Goal: Task Accomplishment & Management: Complete application form

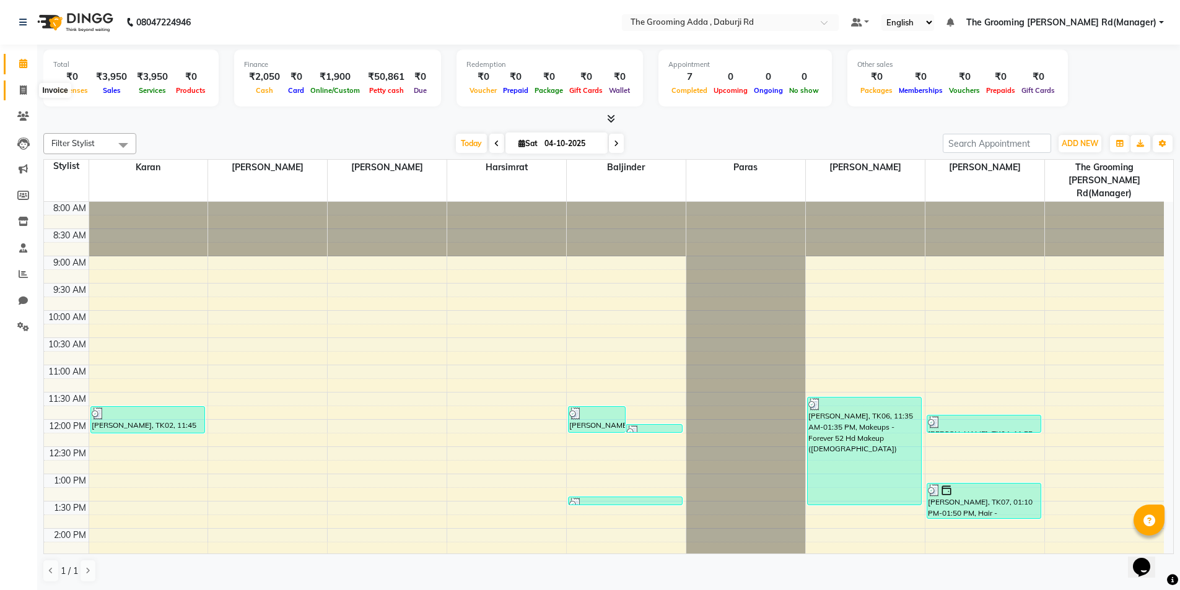
click at [22, 89] on icon at bounding box center [23, 89] width 7 height 9
select select "service"
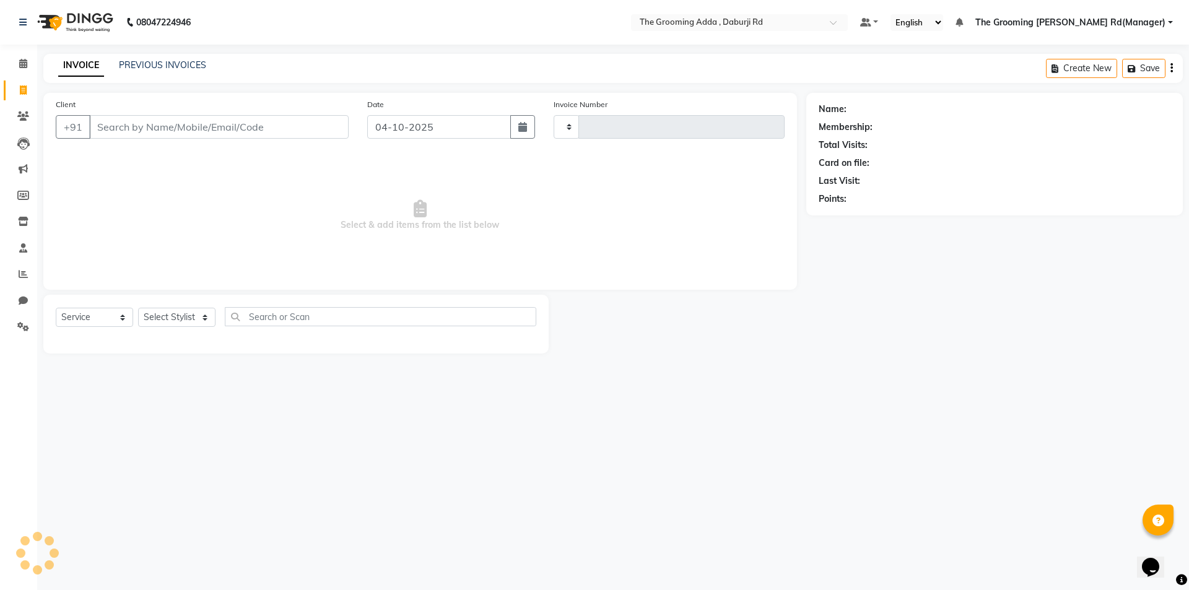
type input "2495"
select select "8001"
click at [121, 120] on input "Client" at bounding box center [218, 127] width 259 height 24
type input "8146388553"
select select "1: Object"
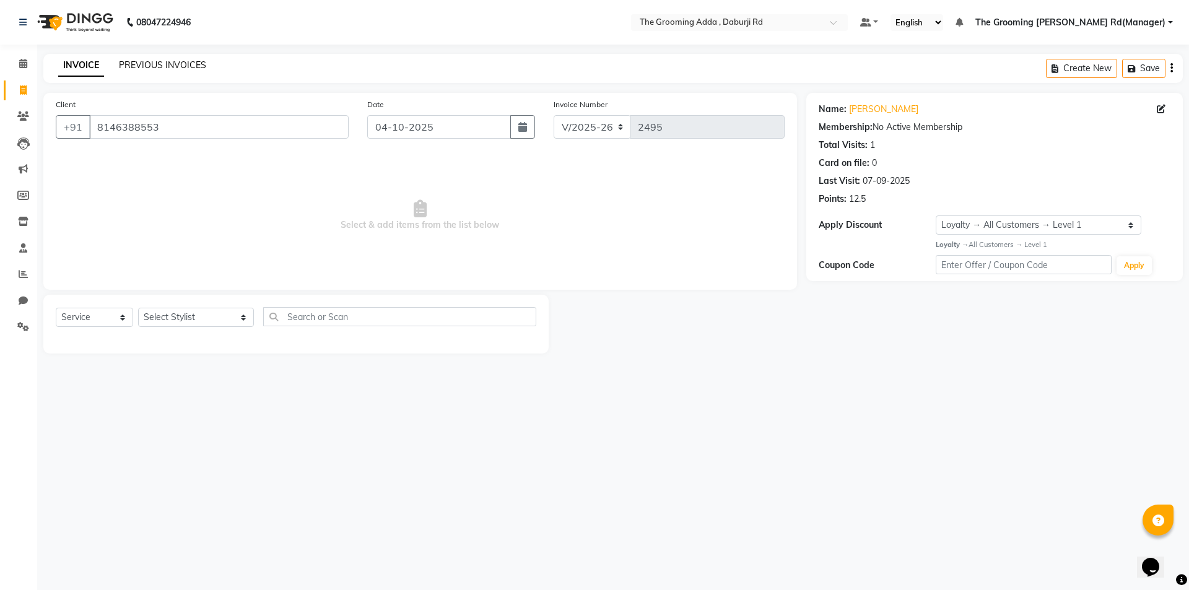
click at [163, 63] on link "PREVIOUS INVOICES" at bounding box center [162, 64] width 87 height 11
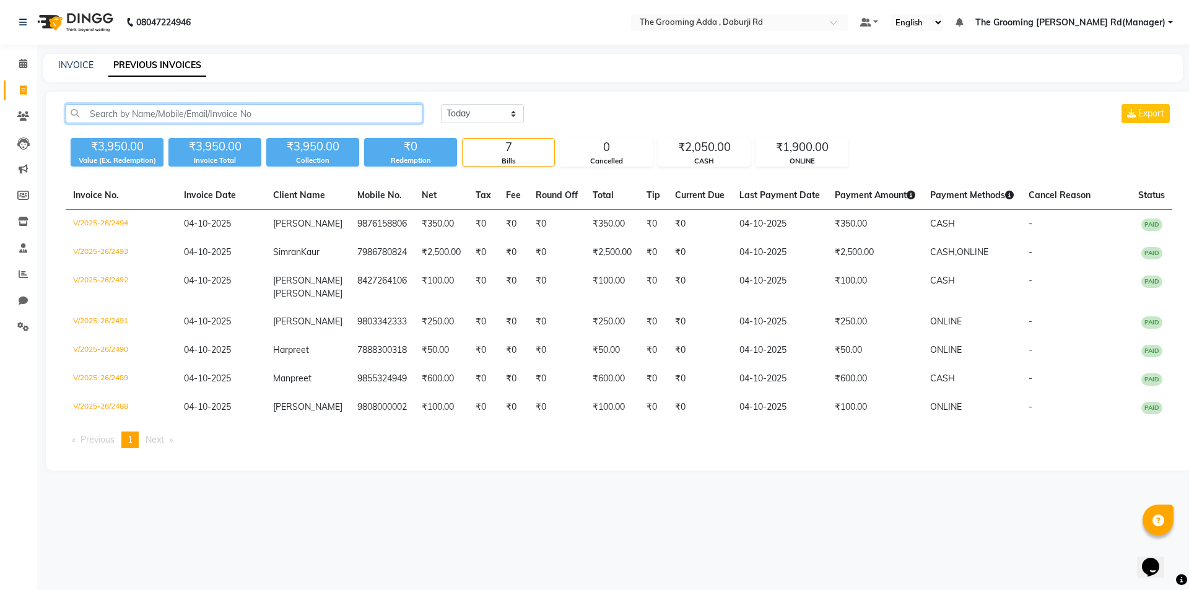
click at [229, 113] on input "text" at bounding box center [244, 113] width 357 height 19
paste input "8146388553"
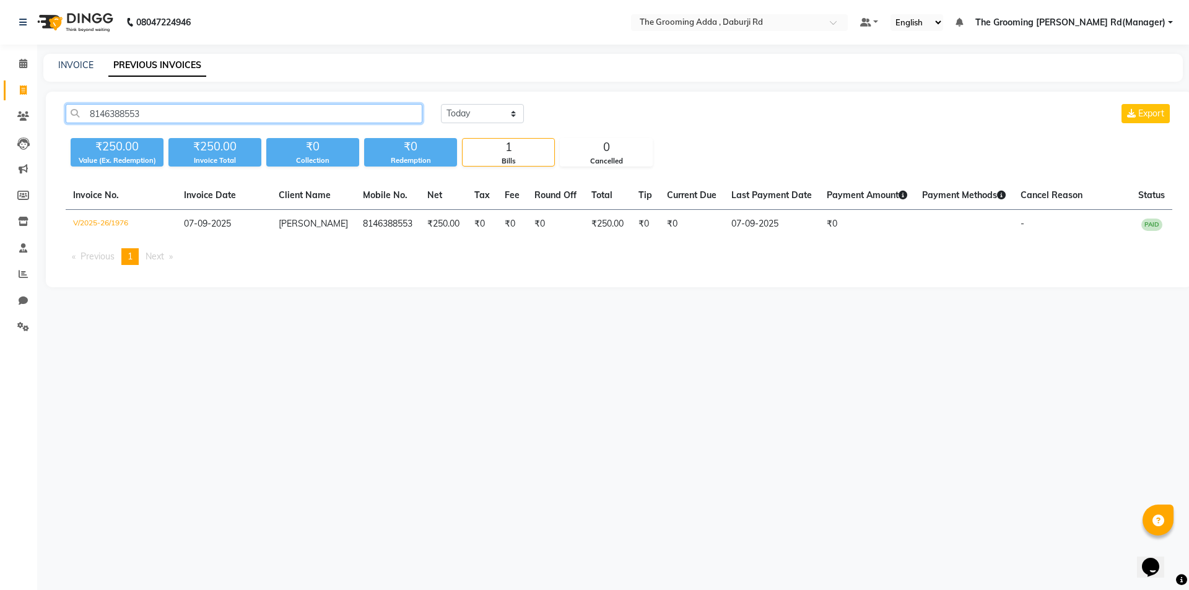
type input "8146388553"
click at [80, 55] on div "INVOICE PREVIOUS INVOICES" at bounding box center [612, 68] width 1139 height 28
click at [78, 53] on div "08047224946 Select Location × The Grooming Adda , Daburji Rd Default Panel My P…" at bounding box center [594, 295] width 1189 height 590
click at [80, 61] on link "INVOICE" at bounding box center [75, 64] width 35 height 11
select select "service"
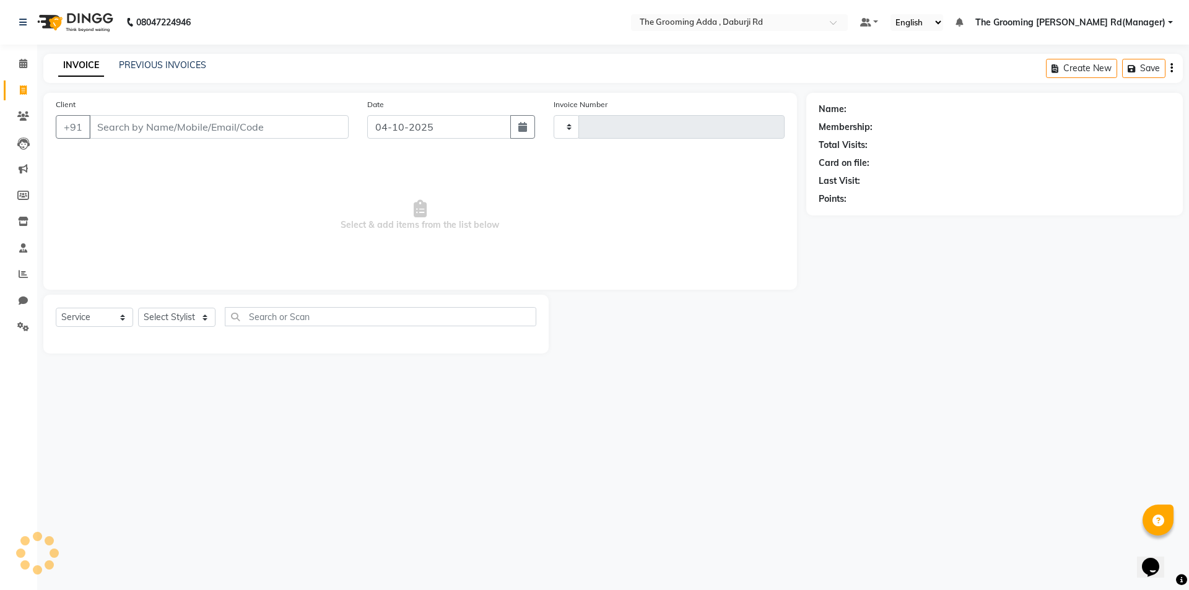
type input "2495"
select select "8001"
click at [134, 124] on input "Client" at bounding box center [218, 127] width 259 height 24
type input "8146388553"
select select "1: Object"
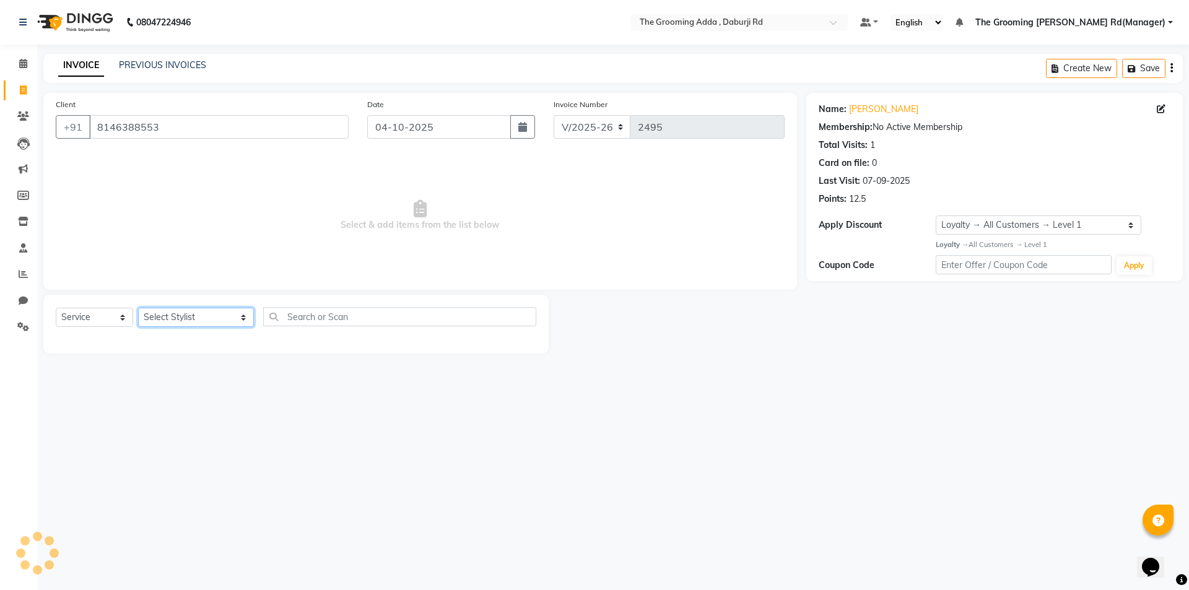
click at [233, 316] on select "Select Stylist [PERSON_NAME] [PERSON_NAME] [PERSON_NAME] [PERSON_NAME] [PERSON_…" at bounding box center [196, 317] width 116 height 19
click at [221, 310] on select "Select Stylist [PERSON_NAME] [PERSON_NAME] [PERSON_NAME] [PERSON_NAME] [PERSON_…" at bounding box center [196, 317] width 116 height 19
select select "79353"
click at [138, 308] on select "Select Stylist [PERSON_NAME] [PERSON_NAME] [PERSON_NAME] [PERSON_NAME] [PERSON_…" at bounding box center [196, 317] width 116 height 19
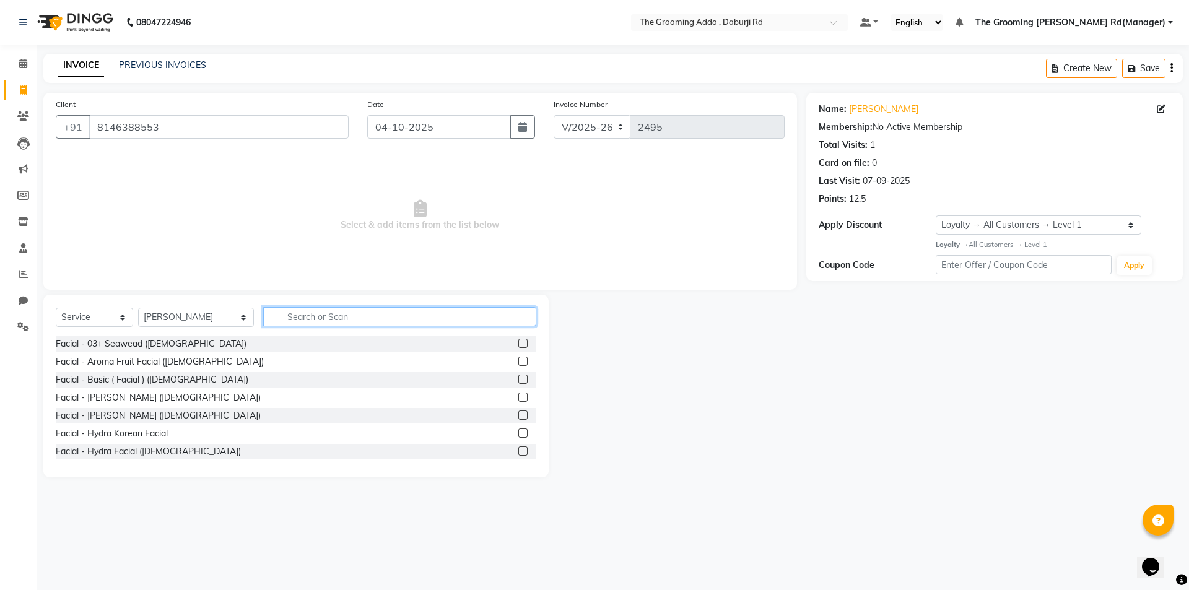
click at [277, 313] on input "text" at bounding box center [399, 316] width 273 height 19
type input "thread"
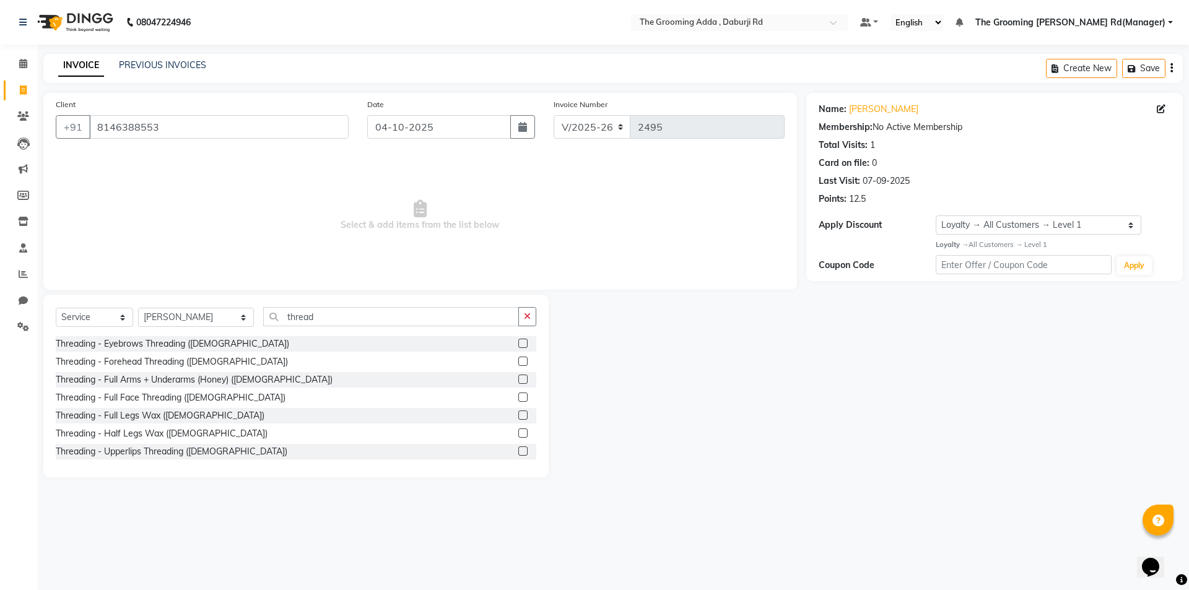
click at [518, 342] on label at bounding box center [522, 343] width 9 height 9
click at [518, 342] on input "checkbox" at bounding box center [522, 344] width 8 height 8
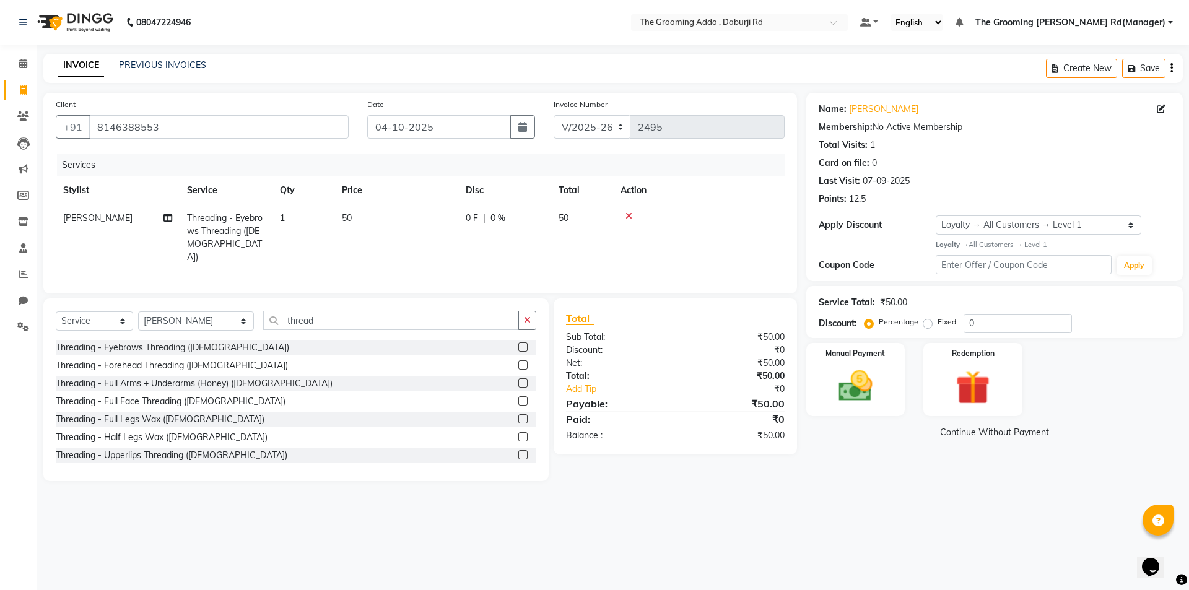
checkbox input "false"
click at [518, 362] on label at bounding box center [522, 364] width 9 height 9
click at [518, 362] on input "checkbox" at bounding box center [522, 366] width 8 height 8
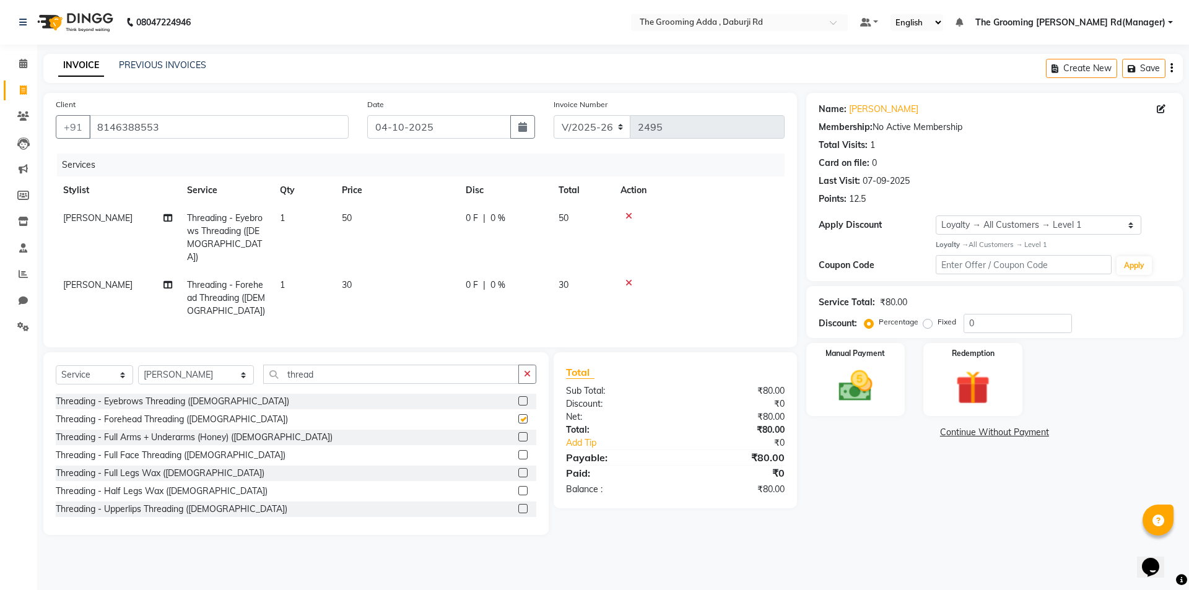
checkbox input "false"
drag, startPoint x: 327, startPoint y: 364, endPoint x: 222, endPoint y: 382, distance: 106.8
click at [222, 382] on div "Select Service Product Membership Package Voucher Prepaid Gift Card Select Styl…" at bounding box center [296, 379] width 480 height 29
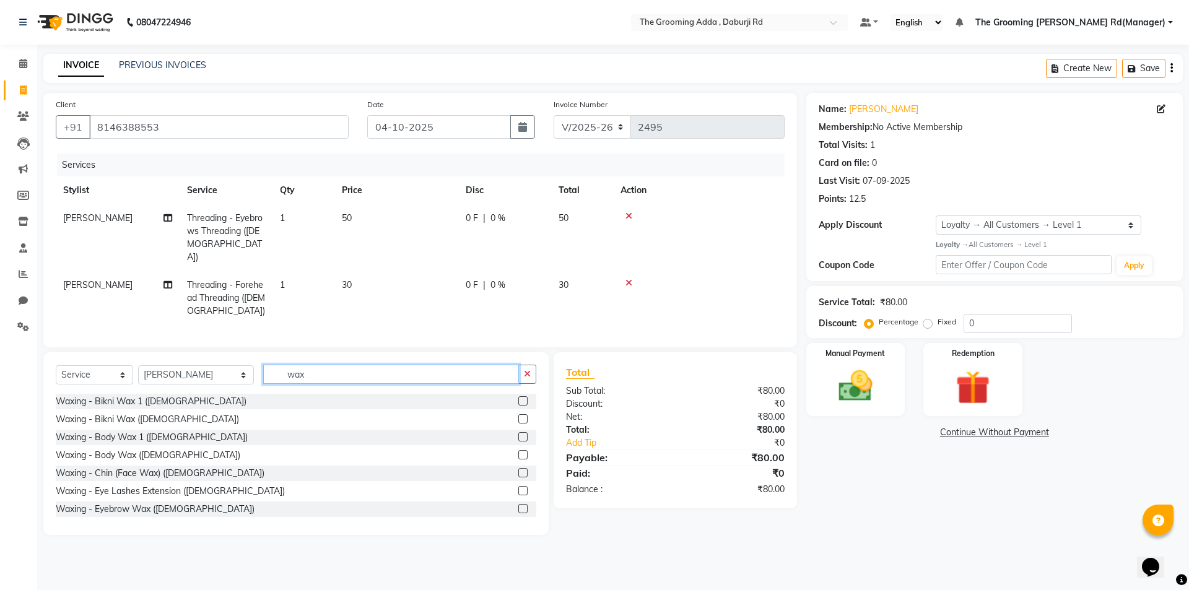
type input "wax"
click at [518, 468] on label at bounding box center [522, 472] width 9 height 9
click at [518, 469] on input "checkbox" at bounding box center [522, 473] width 8 height 8
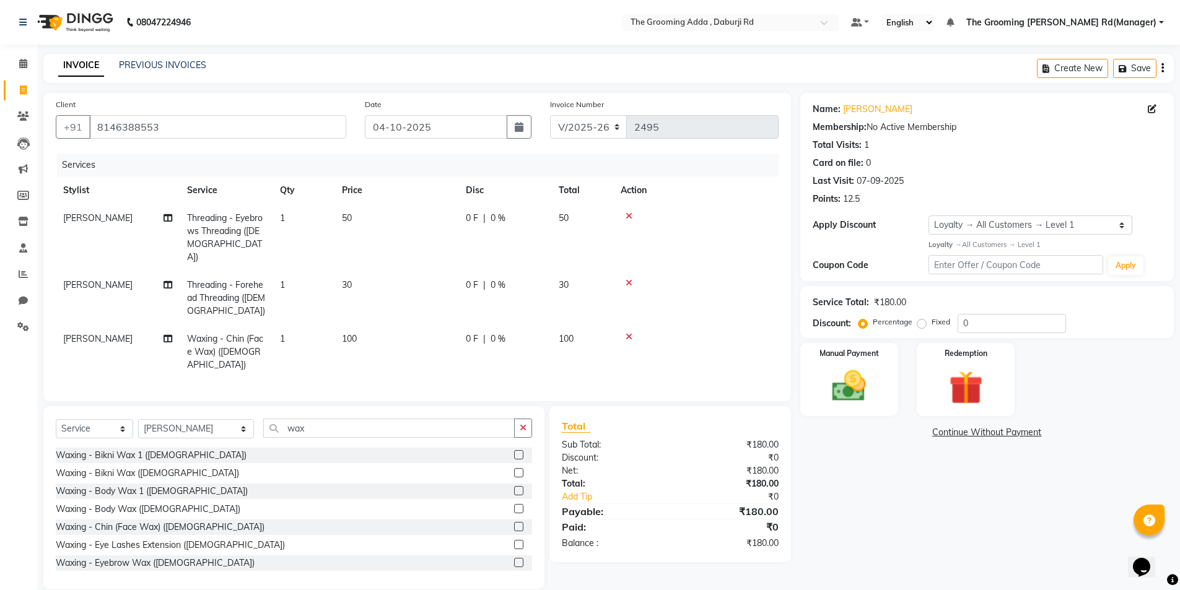
click at [514, 522] on label at bounding box center [518, 526] width 9 height 9
click at [514, 523] on input "checkbox" at bounding box center [518, 527] width 8 height 8
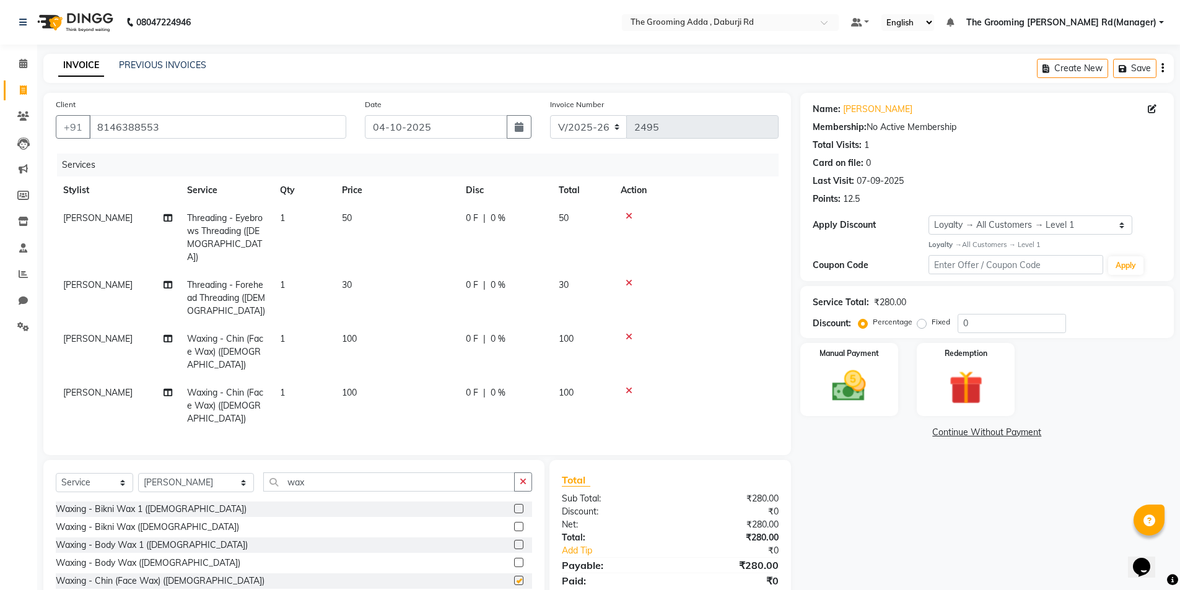
checkbox input "false"
click at [631, 332] on icon at bounding box center [628, 336] width 7 height 9
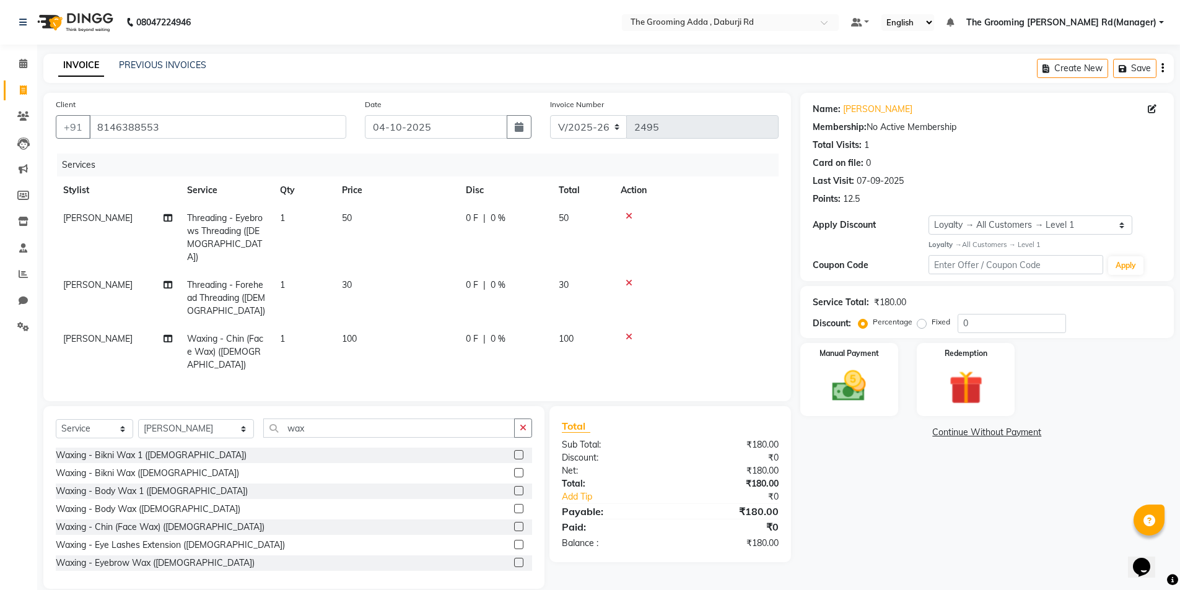
click at [628, 217] on icon at bounding box center [628, 216] width 7 height 9
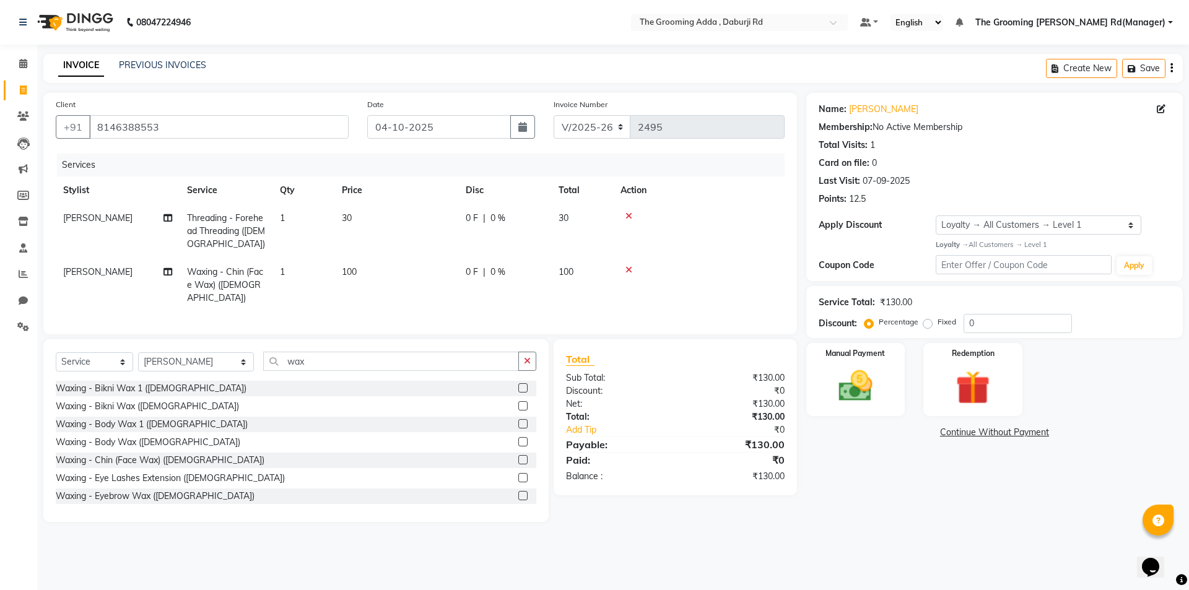
click at [346, 267] on span "100" at bounding box center [349, 271] width 15 height 11
select select "79353"
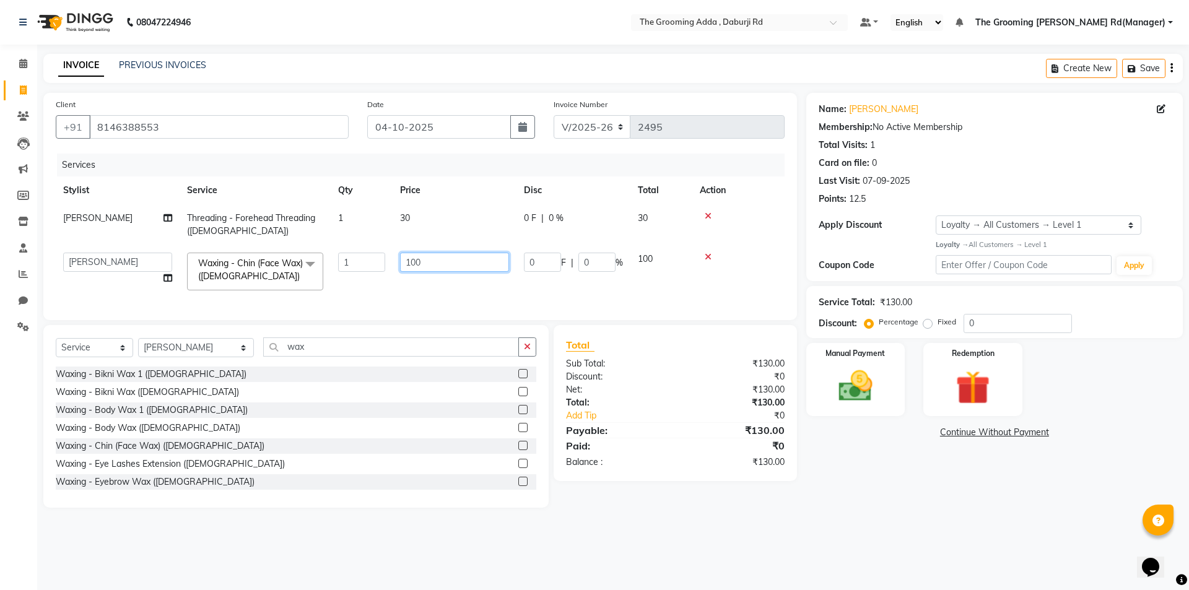
drag, startPoint x: 431, startPoint y: 255, endPoint x: 410, endPoint y: 258, distance: 21.3
click at [410, 258] on input "100" at bounding box center [454, 262] width 109 height 19
type input "150"
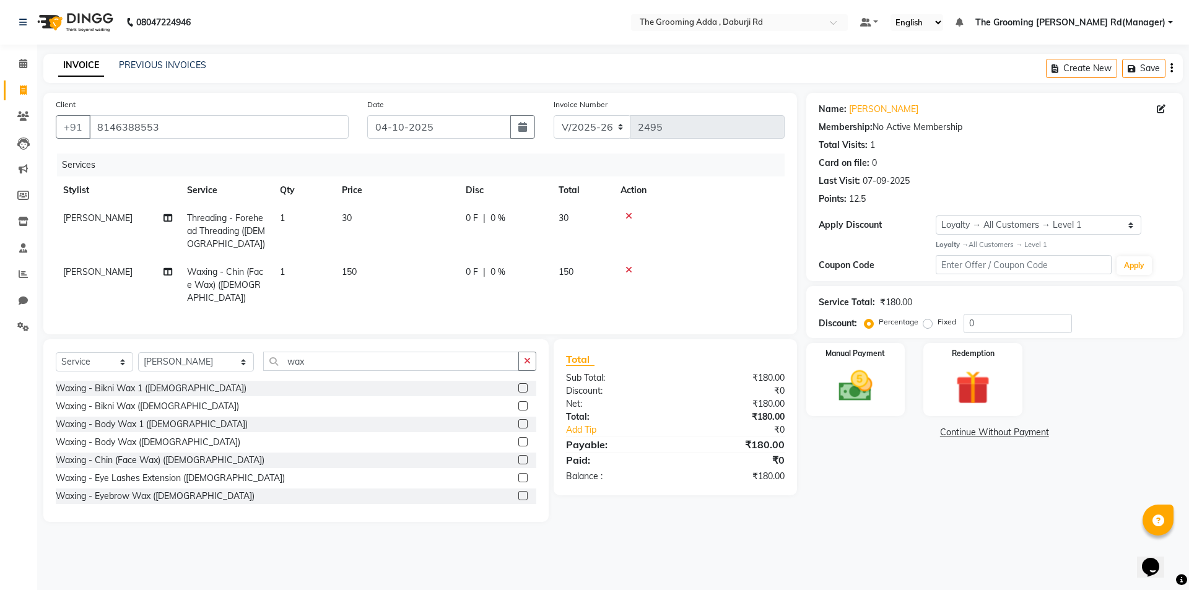
click at [922, 474] on div "Name: [PERSON_NAME] Membership: No Active Membership Total Visits: 1 Card on fi…" at bounding box center [999, 307] width 386 height 429
click at [629, 215] on icon at bounding box center [628, 216] width 7 height 9
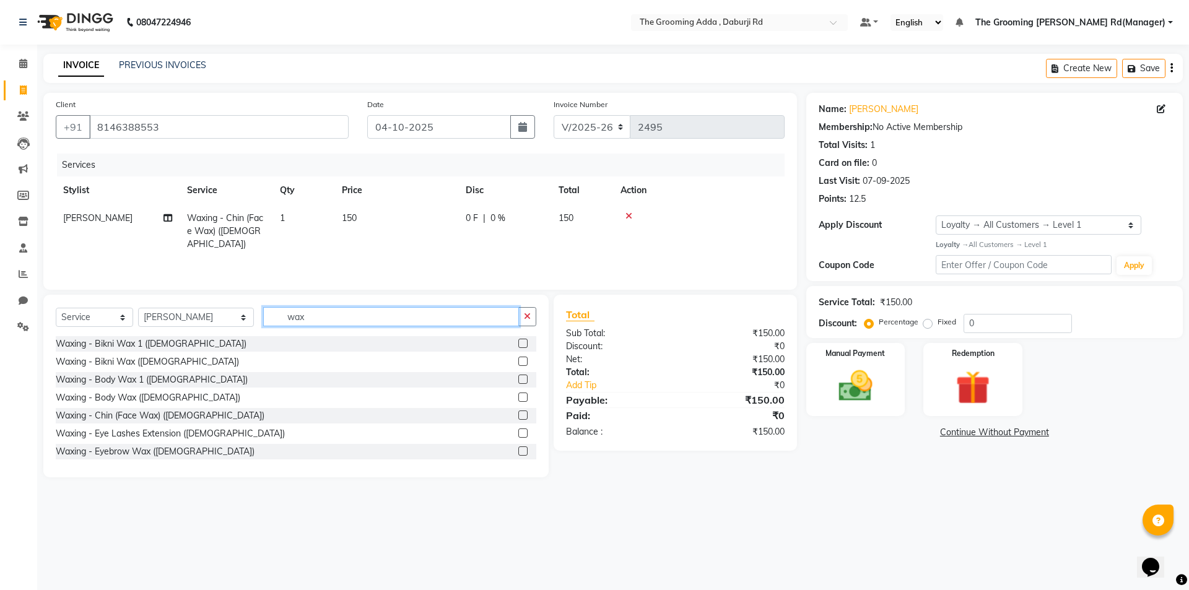
drag, startPoint x: 309, startPoint y: 319, endPoint x: 258, endPoint y: 324, distance: 51.1
click at [263, 324] on input "wax" at bounding box center [391, 316] width 256 height 19
type input "thread"
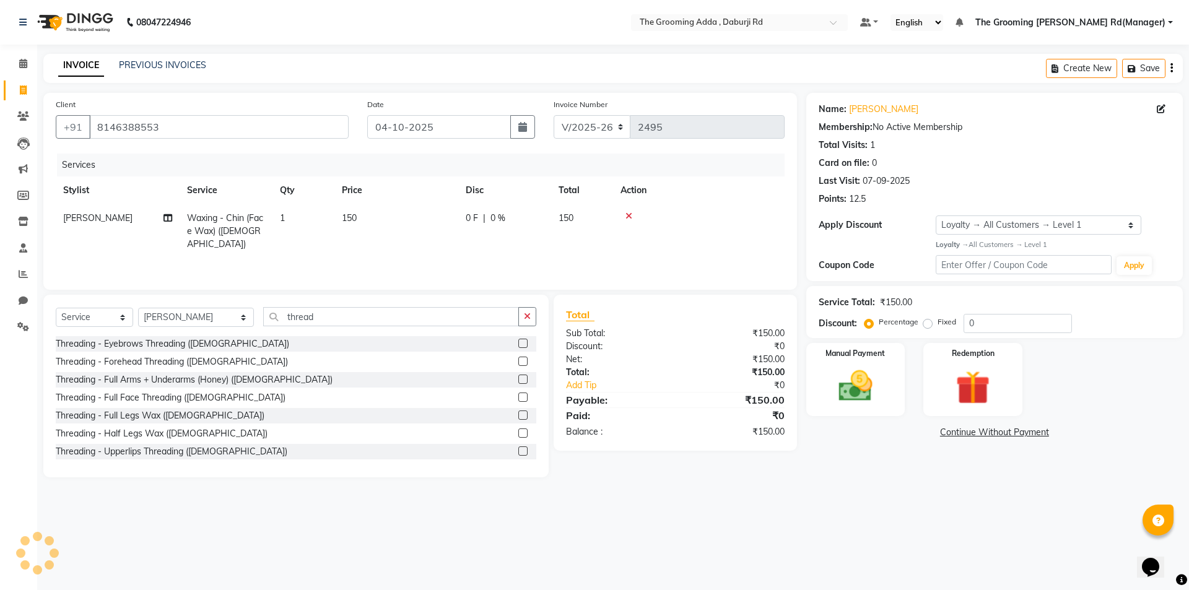
click at [518, 336] on div at bounding box center [527, 343] width 18 height 15
click at [518, 345] on label at bounding box center [522, 343] width 9 height 9
click at [518, 345] on input "checkbox" at bounding box center [522, 344] width 8 height 8
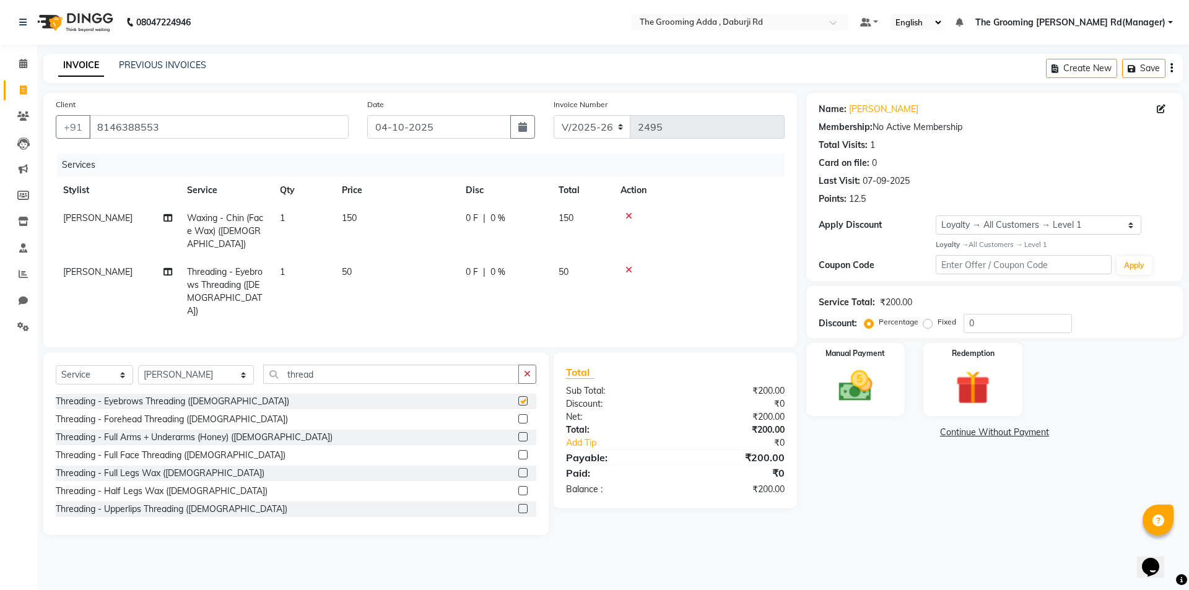
checkbox input "false"
click at [872, 488] on div "Name: [PERSON_NAME] Membership: No Active Membership Total Visits: 1 Card on fi…" at bounding box center [999, 314] width 386 height 442
click at [357, 219] on span "150" at bounding box center [349, 217] width 15 height 11
select select "79353"
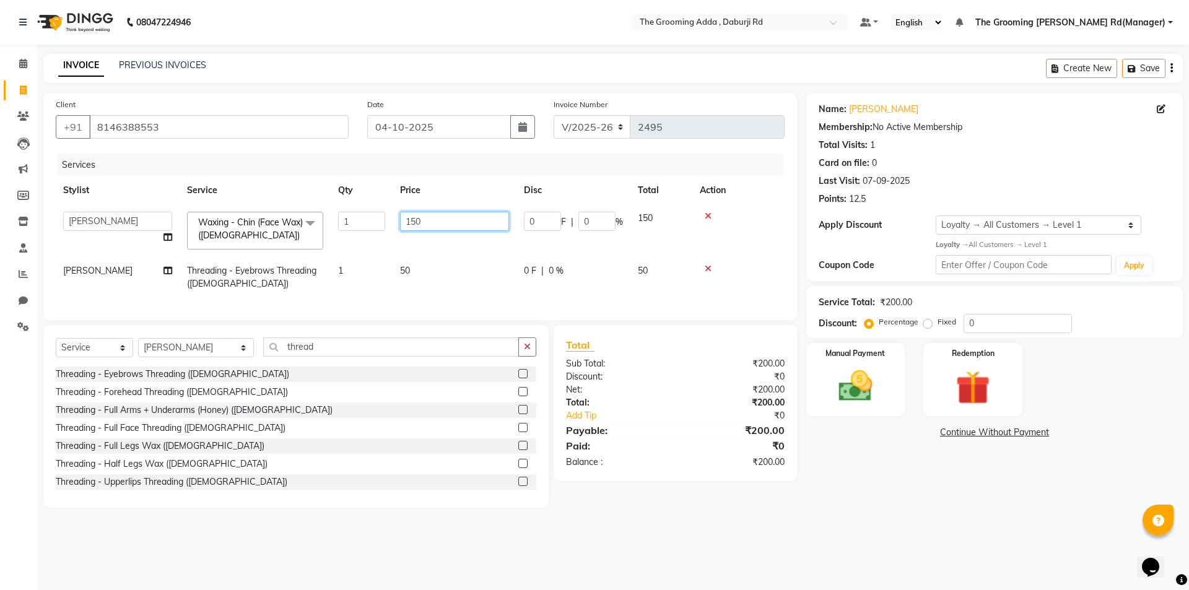
drag, startPoint x: 425, startPoint y: 221, endPoint x: 379, endPoint y: 221, distance: 45.8
click at [379, 221] on tr "[PERSON_NAME] [PERSON_NAME] [PERSON_NAME] [PERSON_NAME] [PERSON_NAME] [PERSON_N…" at bounding box center [420, 230] width 729 height 53
type input "200"
click at [934, 495] on div "Name: [PERSON_NAME] Membership: No Active Membership Total Visits: 1 Card on fi…" at bounding box center [999, 300] width 386 height 415
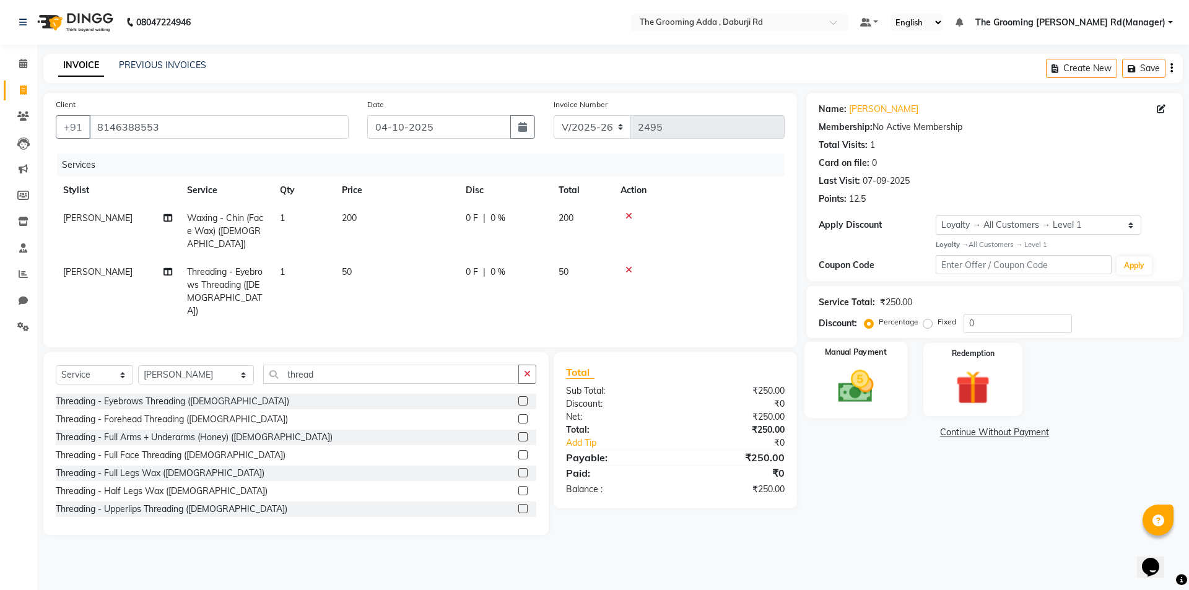
click at [883, 384] on img at bounding box center [856, 386] width 58 height 41
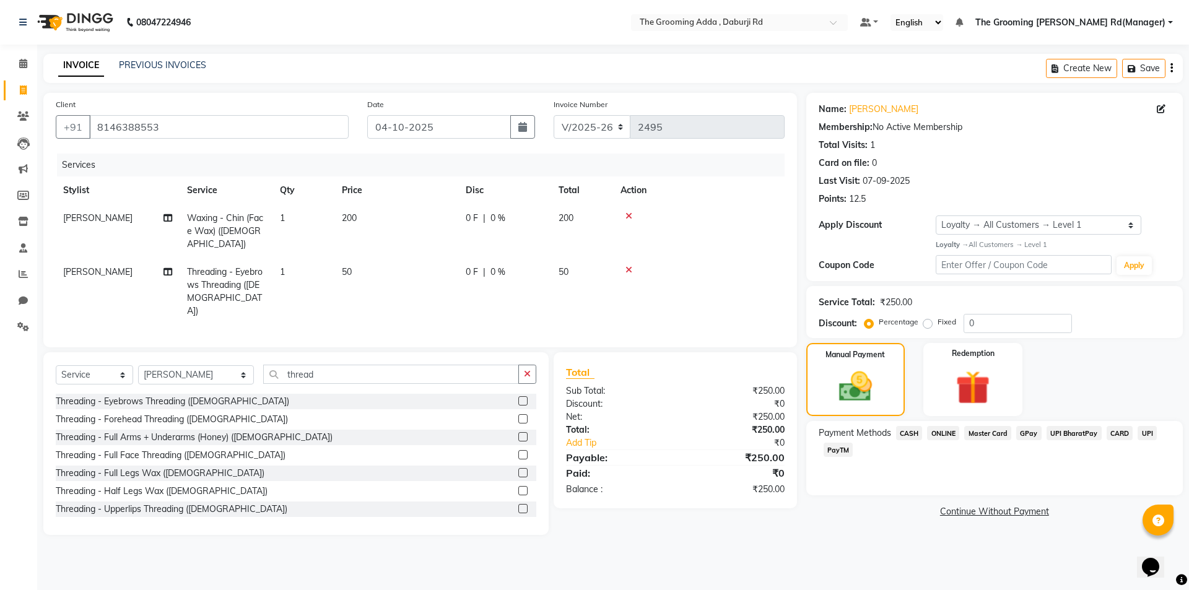
click at [911, 432] on span "CASH" at bounding box center [909, 433] width 27 height 14
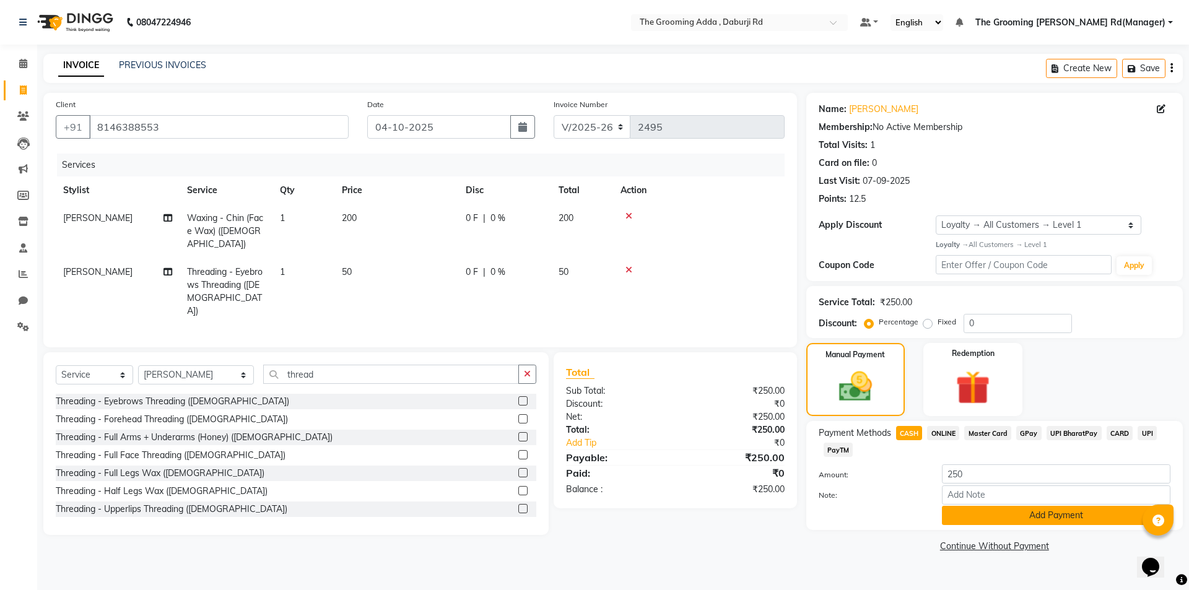
click at [955, 519] on button "Add Payment" at bounding box center [1056, 515] width 228 height 19
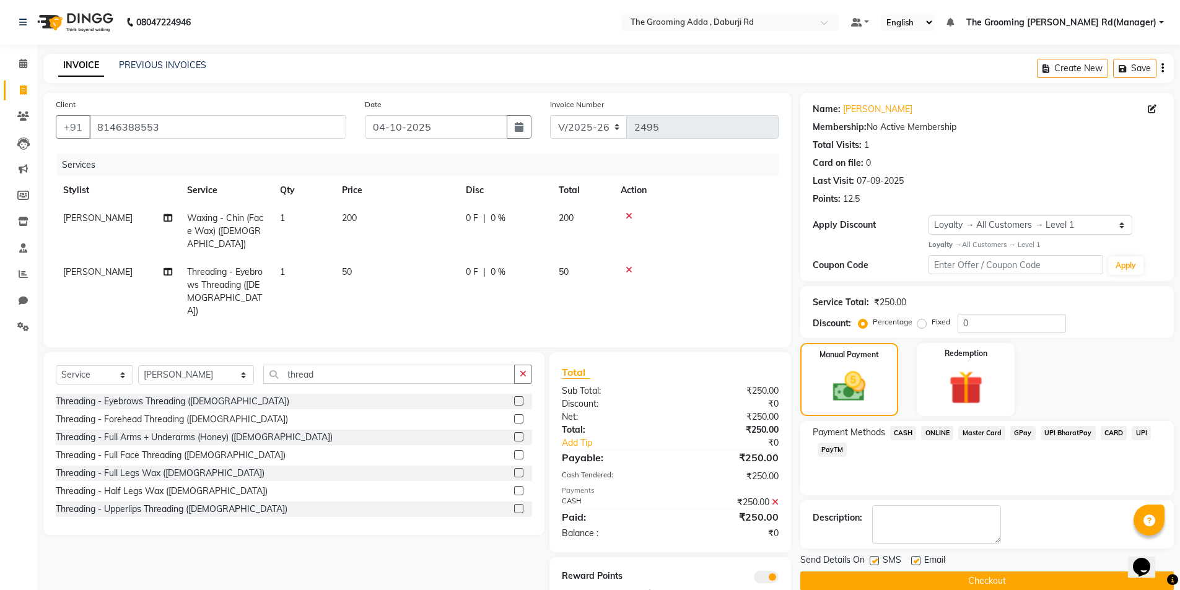
click at [917, 558] on label at bounding box center [915, 560] width 9 height 9
click at [917, 558] on input "checkbox" at bounding box center [915, 561] width 8 height 8
checkbox input "false"
click at [875, 562] on label at bounding box center [873, 560] width 9 height 9
click at [875, 562] on input "checkbox" at bounding box center [873, 561] width 8 height 8
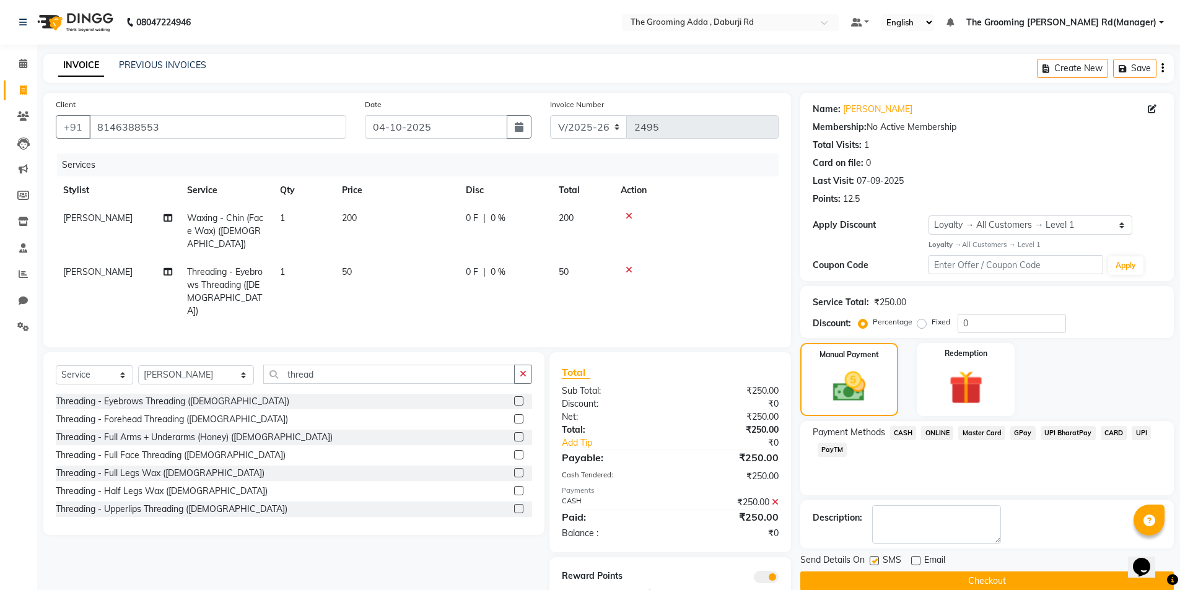
checkbox input "false"
click at [860, 582] on button "Checkout" at bounding box center [986, 580] width 373 height 19
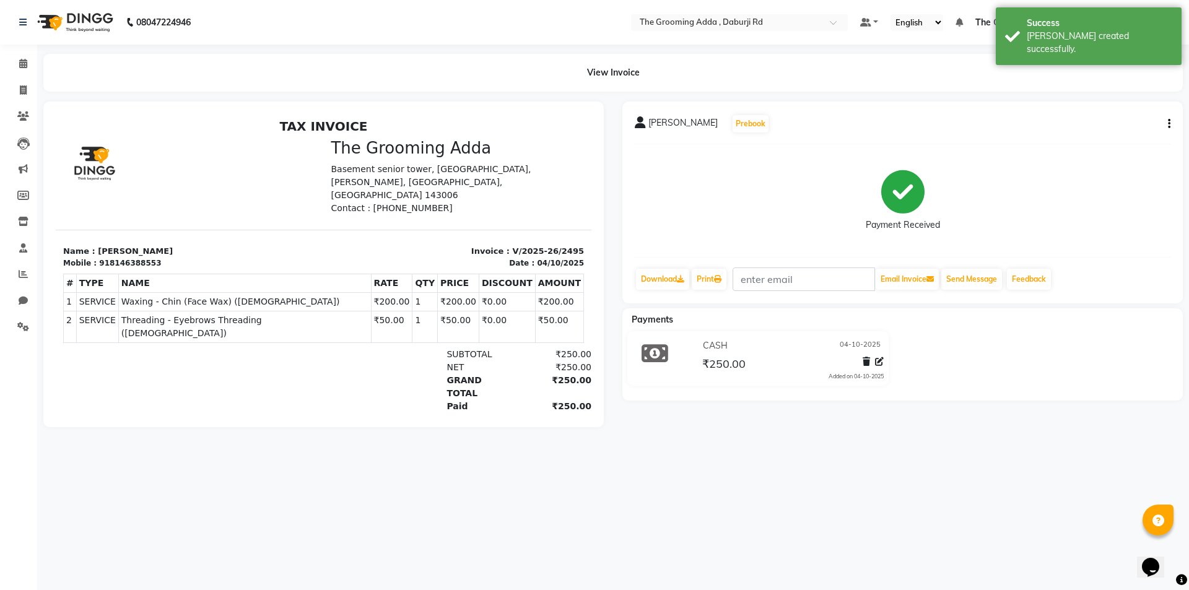
select select "service"
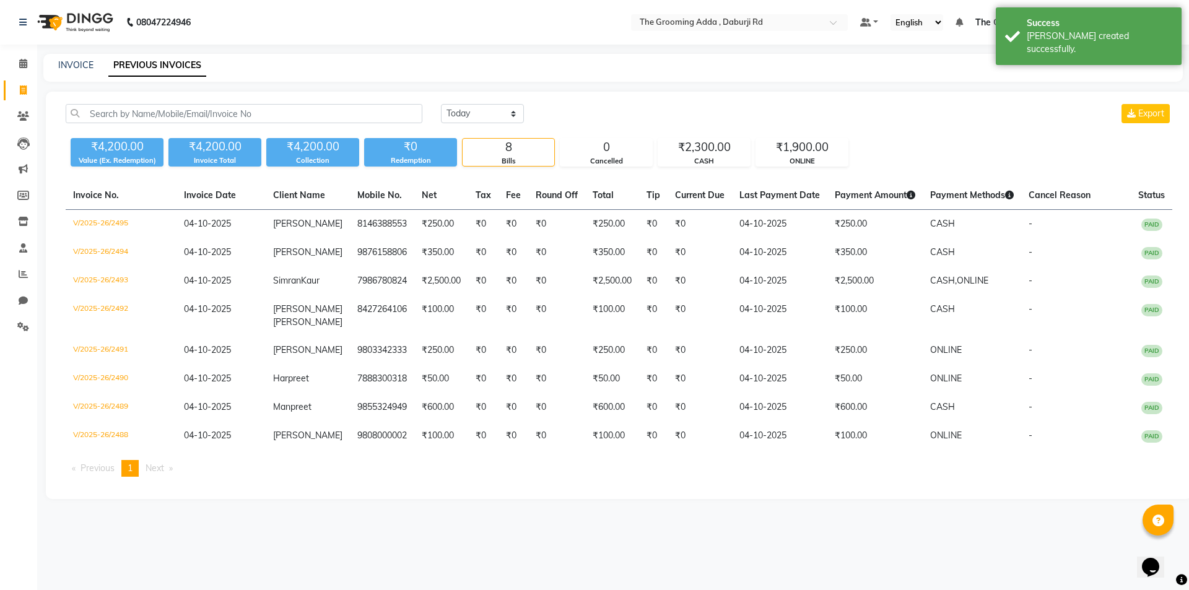
select select "8001"
select select "service"
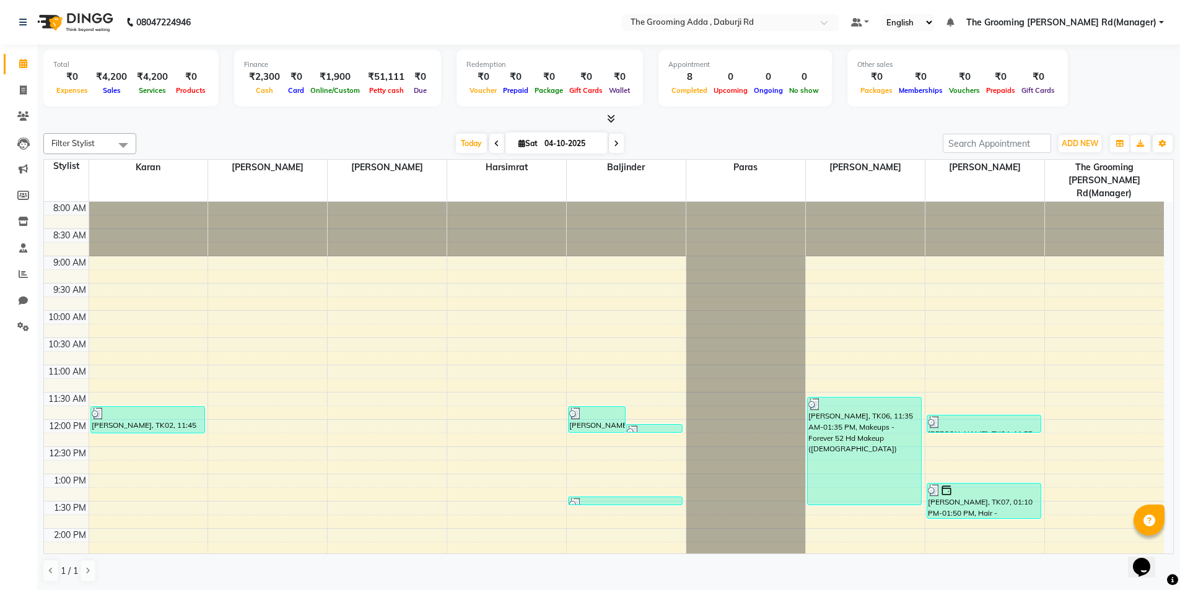
click at [39, 94] on div "Total ₹0 Expenses ₹4,200 Sales ₹4,200 Services ₹0 Products Finance ₹2,300 Cash …" at bounding box center [608, 318] width 1142 height 546
click at [26, 92] on icon at bounding box center [23, 89] width 7 height 9
select select "service"
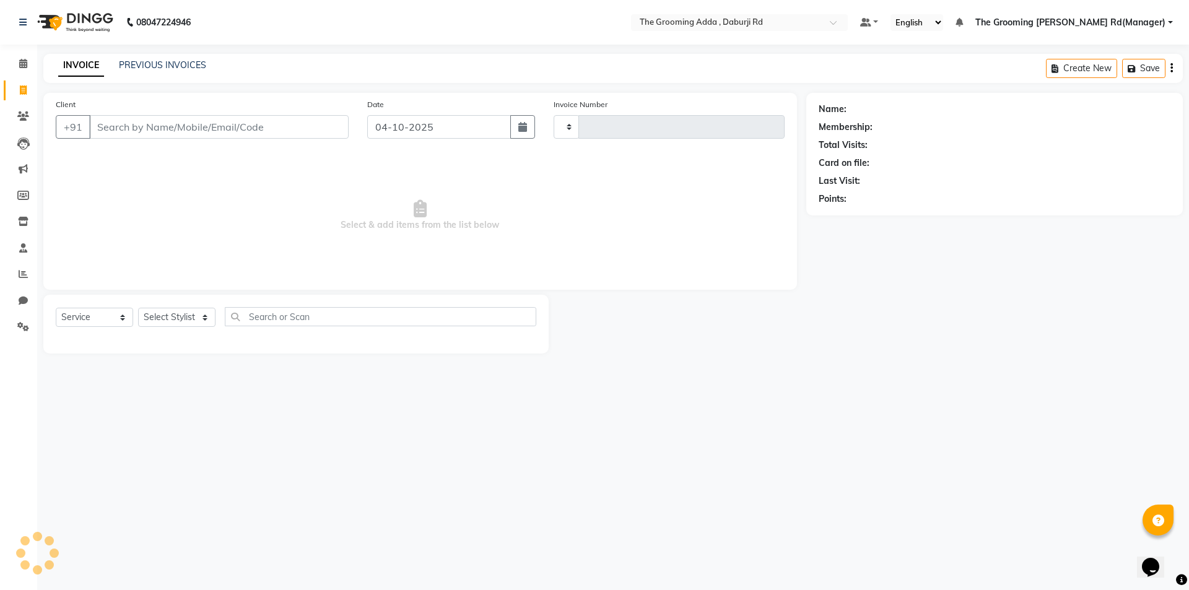
click at [119, 114] on div "Client +91" at bounding box center [201, 123] width 311 height 51
type input "2496"
select select "8001"
click at [118, 125] on input "Client" at bounding box center [218, 127] width 259 height 24
paste input "8427003474"
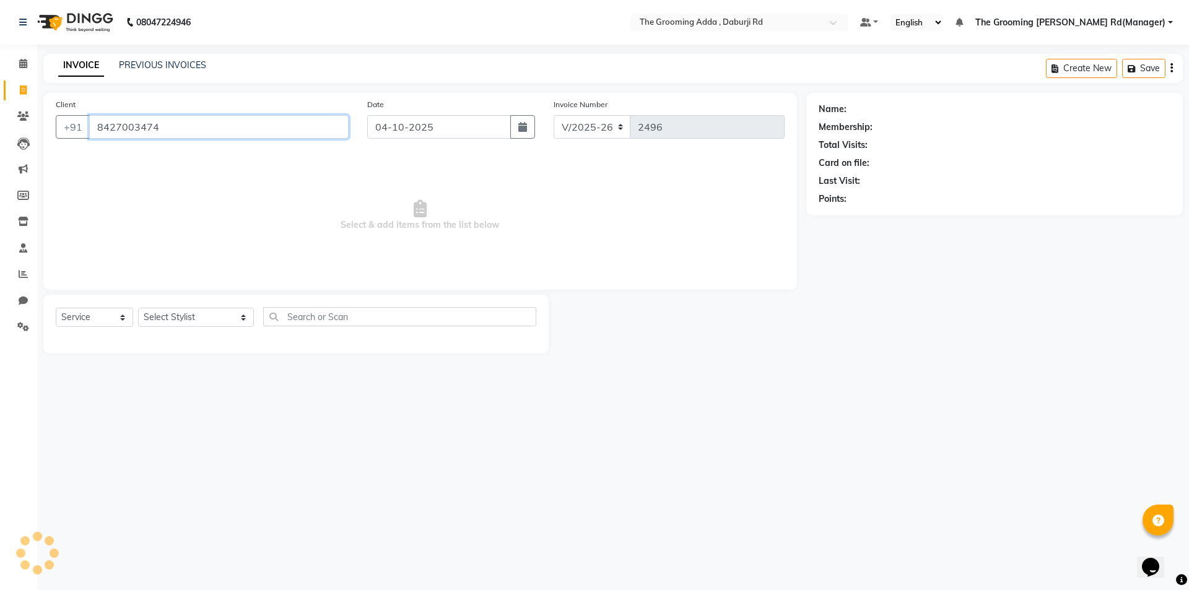
type input "8427003474"
select select "1: Object"
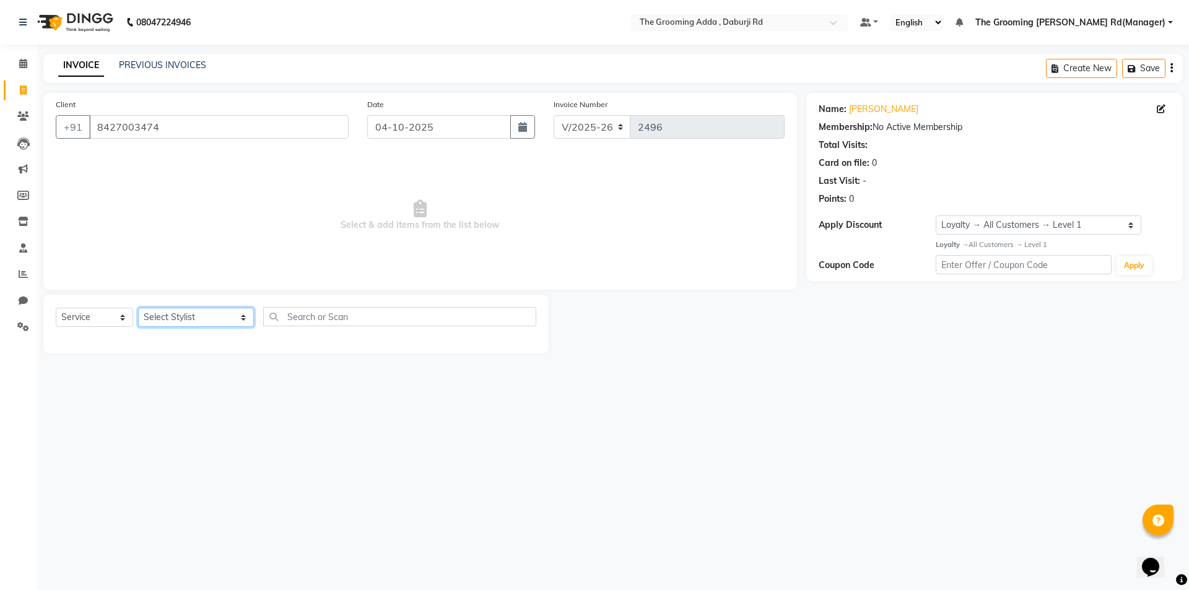
click at [176, 320] on select "Select Stylist [PERSON_NAME] [PERSON_NAME] [PERSON_NAME] [PERSON_NAME] [PERSON_…" at bounding box center [196, 317] width 116 height 19
select select "79351"
click at [138, 308] on select "Select Stylist [PERSON_NAME] [PERSON_NAME] [PERSON_NAME] [PERSON_NAME] [PERSON_…" at bounding box center [196, 317] width 116 height 19
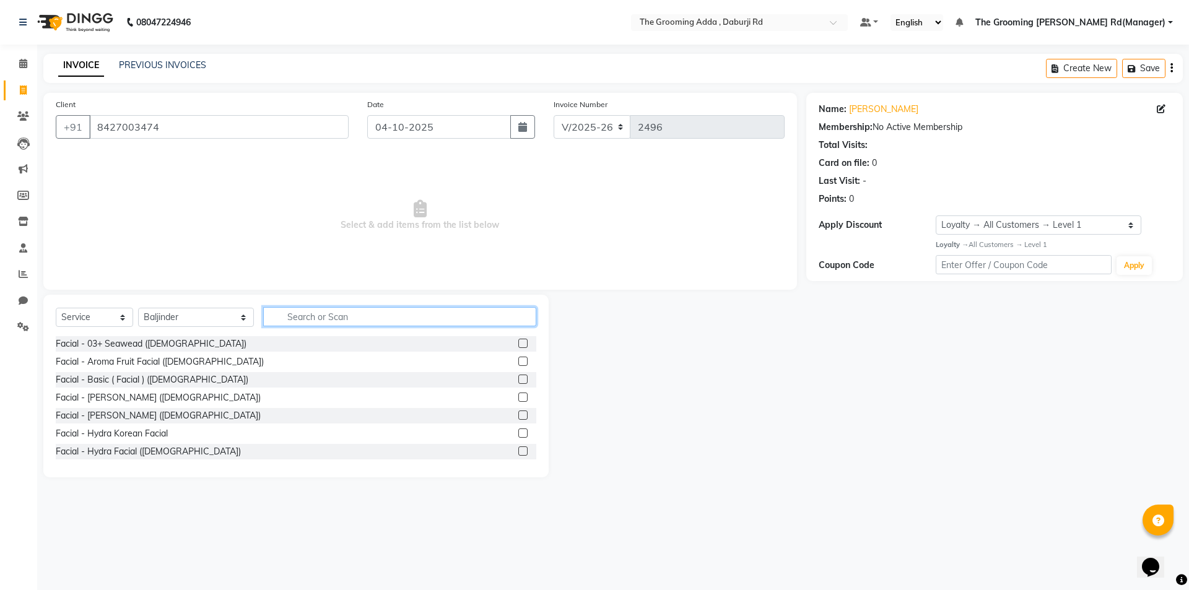
click at [316, 319] on input "text" at bounding box center [399, 316] width 273 height 19
type input "global"
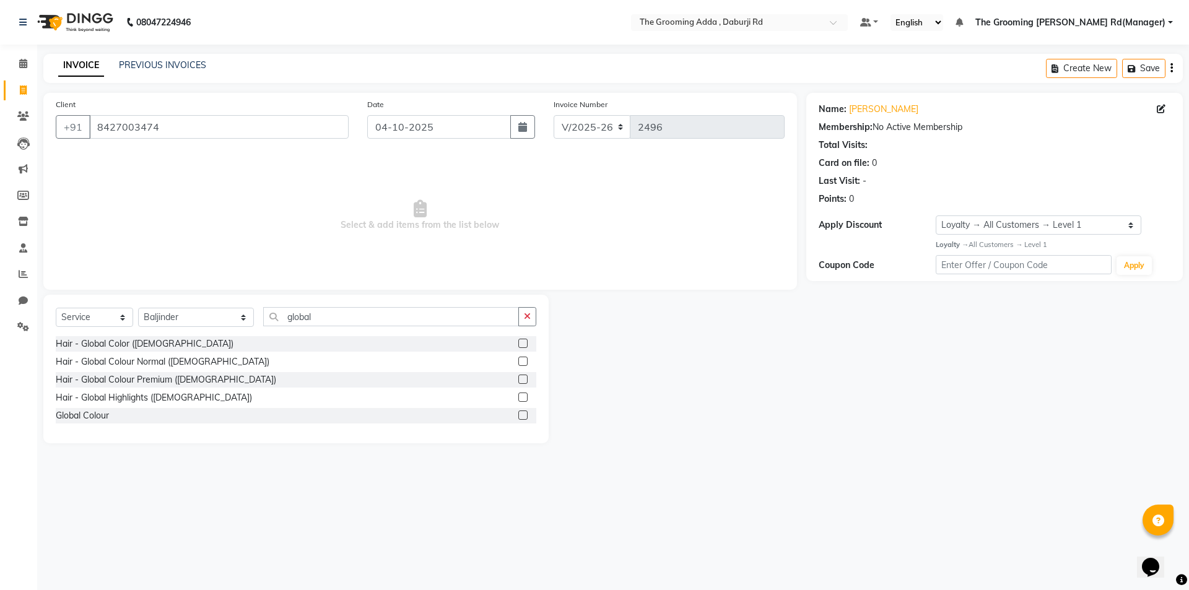
click at [525, 344] on label at bounding box center [522, 343] width 9 height 9
click at [525, 344] on input "checkbox" at bounding box center [522, 344] width 8 height 8
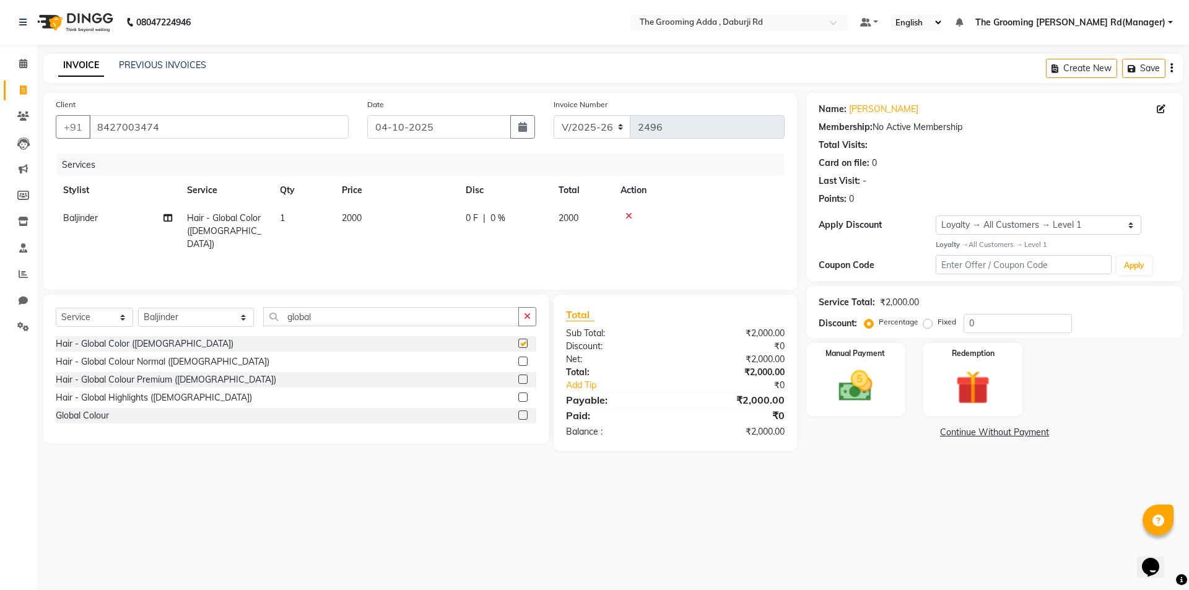
checkbox input "false"
click at [346, 217] on span "2000" at bounding box center [352, 217] width 20 height 11
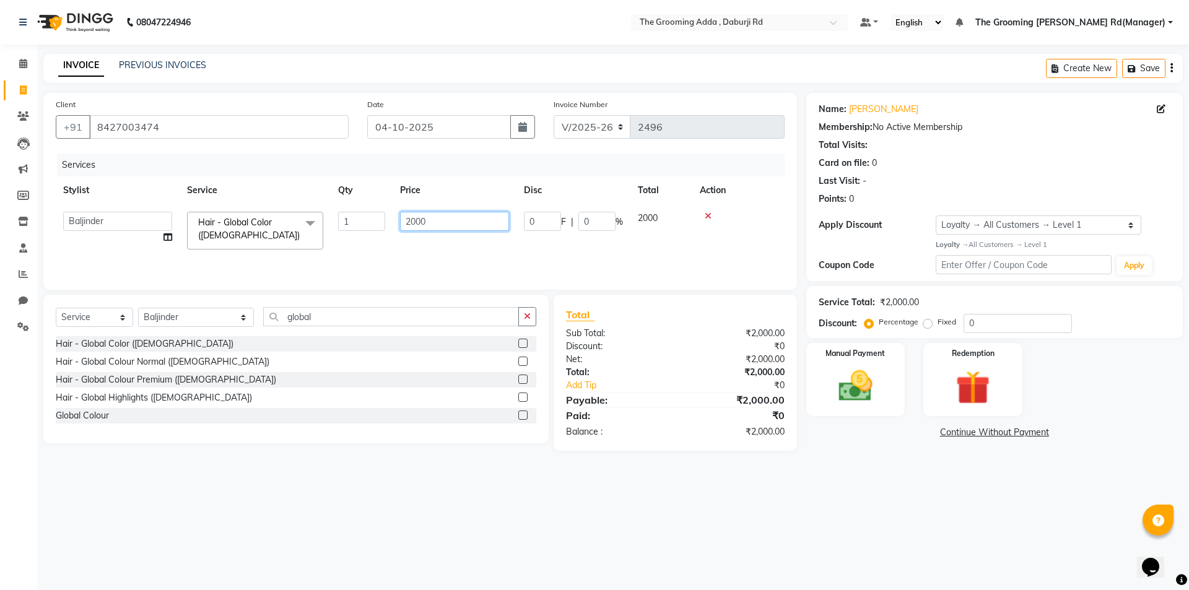
drag, startPoint x: 419, startPoint y: 221, endPoint x: 411, endPoint y: 223, distance: 8.3
click at [411, 223] on input "2000" at bounding box center [454, 221] width 109 height 19
type input "2500"
click at [242, 527] on div "08047224946 Select Location × The Grooming Adda , Daburji Rd Default Panel My P…" at bounding box center [594, 295] width 1189 height 590
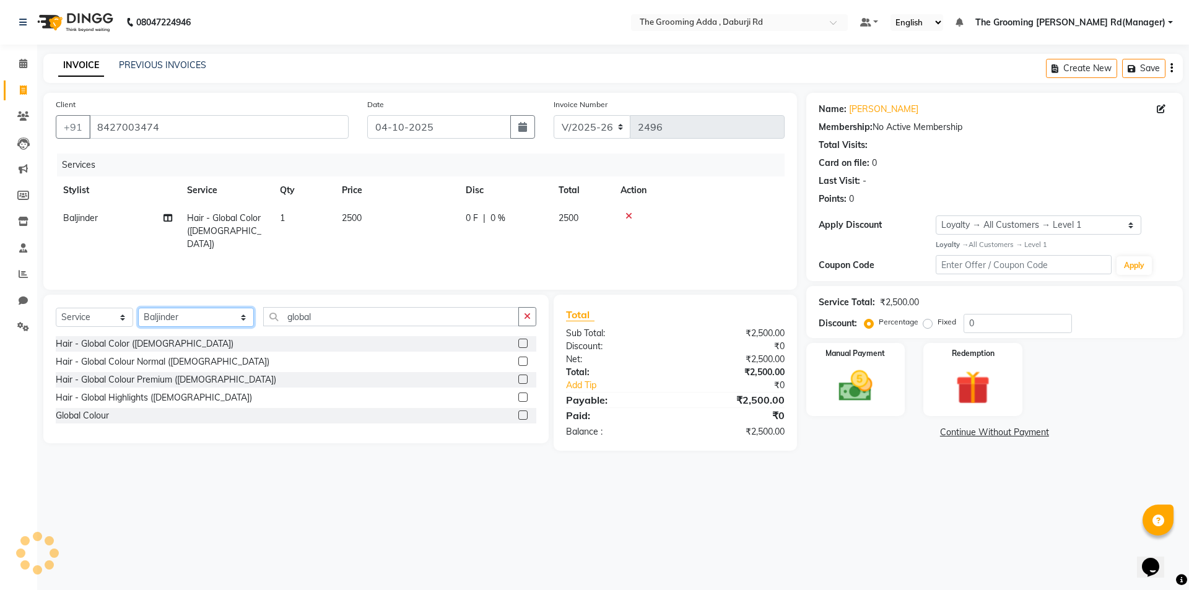
drag, startPoint x: 194, startPoint y: 318, endPoint x: 196, endPoint y: 325, distance: 7.1
click at [194, 318] on select "Select Stylist [PERSON_NAME] [PERSON_NAME] [PERSON_NAME] [PERSON_NAME] [PERSON_…" at bounding box center [196, 317] width 116 height 19
select select "79350"
click at [138, 308] on select "Select Stylist [PERSON_NAME] [PERSON_NAME] [PERSON_NAME] [PERSON_NAME] [PERSON_…" at bounding box center [196, 317] width 116 height 19
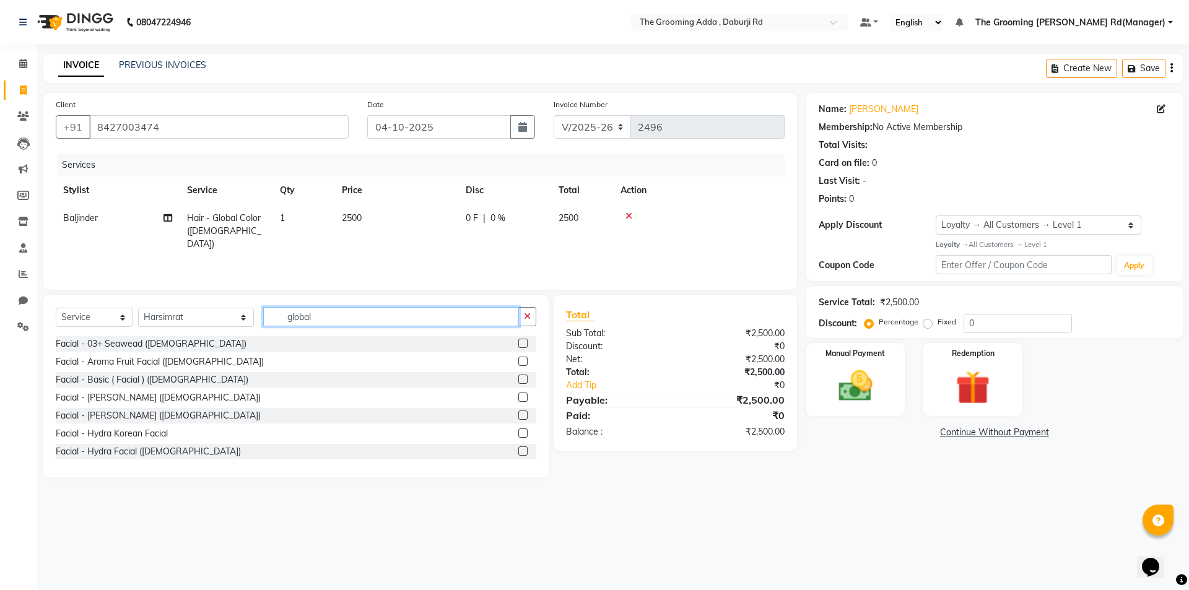
drag, startPoint x: 322, startPoint y: 314, endPoint x: 217, endPoint y: 329, distance: 106.3
click at [217, 329] on div "Select Service Product Membership Package Voucher Prepaid Gift Card Select Styl…" at bounding box center [296, 321] width 480 height 29
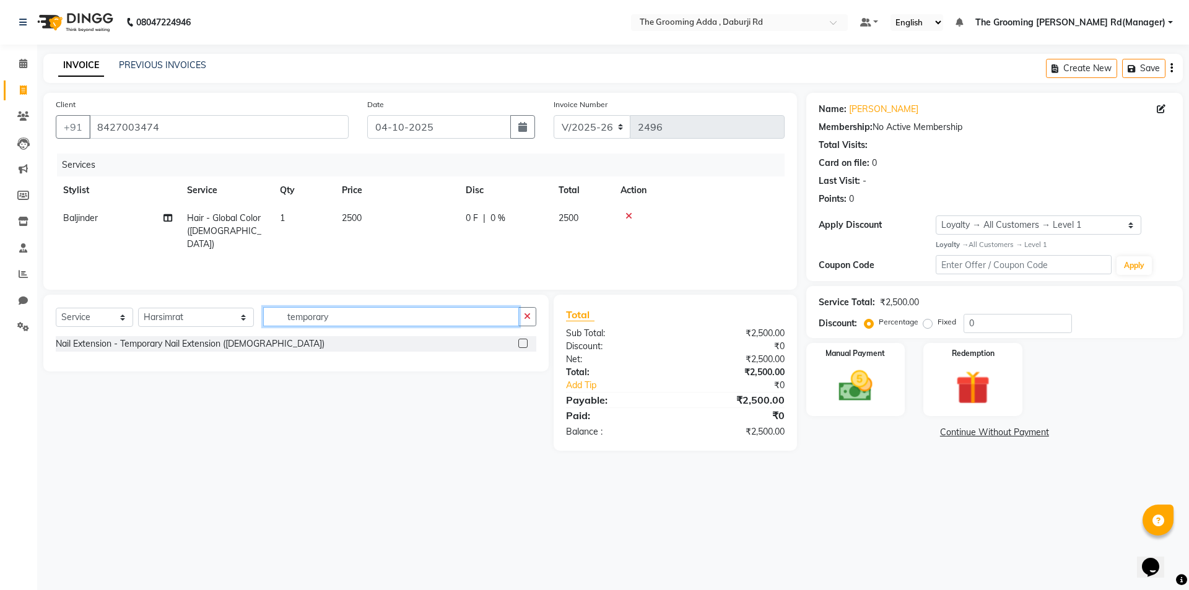
type input "temporary"
click at [521, 341] on label at bounding box center [522, 343] width 9 height 9
click at [521, 341] on input "checkbox" at bounding box center [522, 344] width 8 height 8
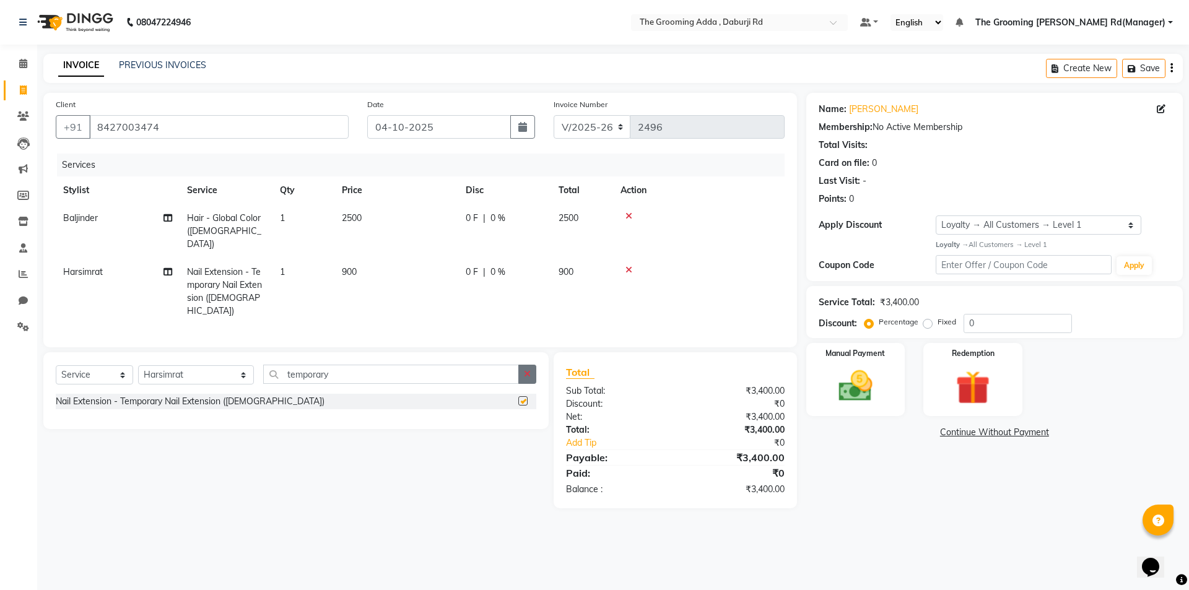
checkbox input "false"
click at [348, 266] on span "900" at bounding box center [349, 271] width 15 height 11
select select "79350"
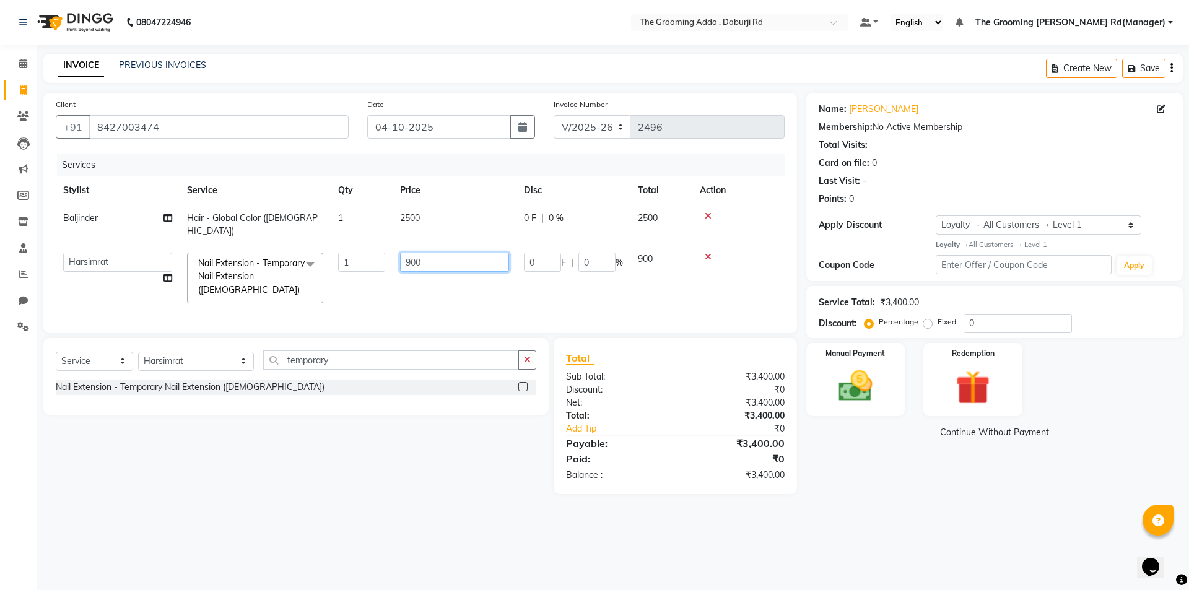
drag, startPoint x: 427, startPoint y: 242, endPoint x: 378, endPoint y: 246, distance: 48.4
click at [378, 246] on tr "[PERSON_NAME] [PERSON_NAME] [PERSON_NAME] [PERSON_NAME] [PERSON_NAME] [PERSON_N…" at bounding box center [420, 278] width 729 height 66
type input "700"
click at [196, 531] on div "08047224946 Select Location × The Grooming Adda , Daburji Rd Default Panel My P…" at bounding box center [594, 295] width 1189 height 590
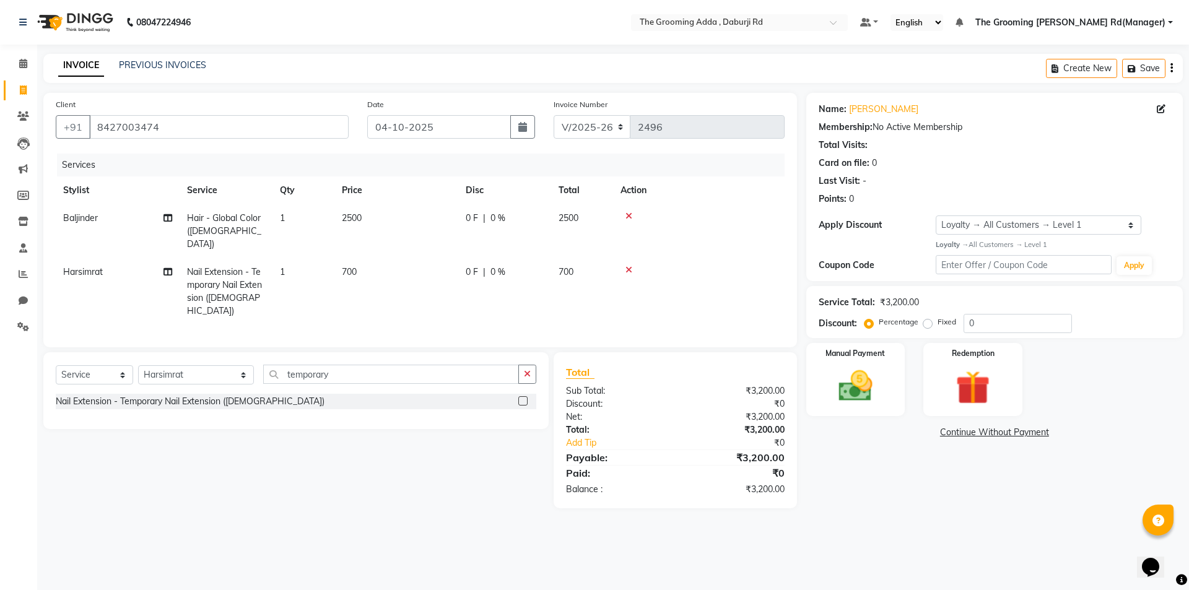
click at [340, 219] on td "2500" at bounding box center [396, 231] width 124 height 54
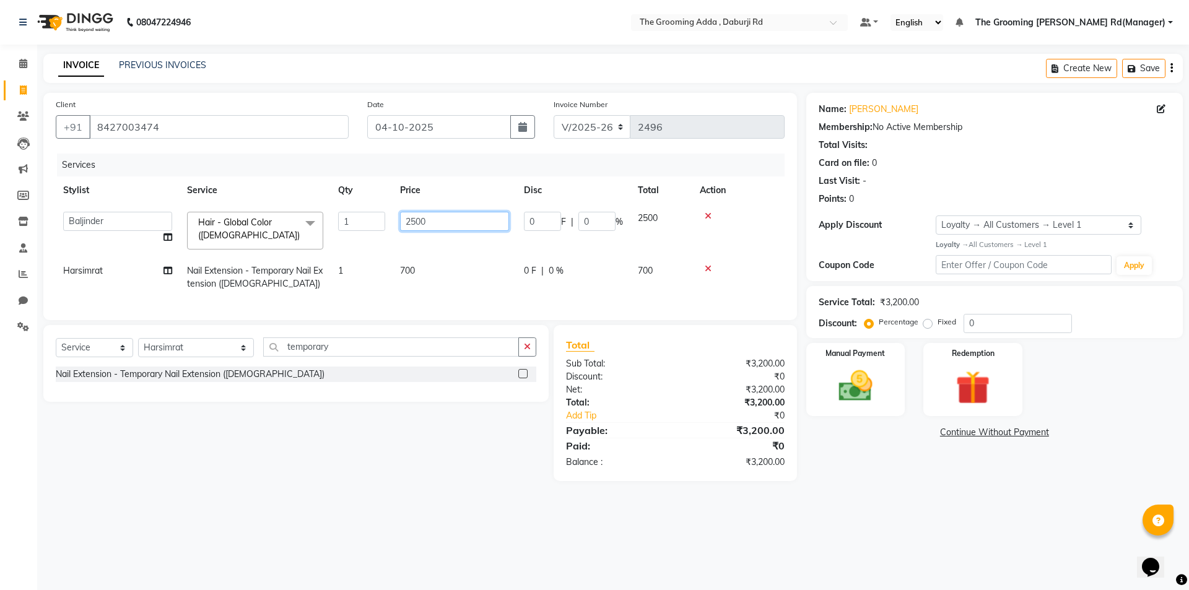
drag, startPoint x: 416, startPoint y: 218, endPoint x: 411, endPoint y: 223, distance: 7.5
click at [411, 223] on input "2500" at bounding box center [454, 221] width 109 height 19
type input "2400"
click at [362, 498] on main "INVOICE PREVIOUS INVOICES Create New Save Client [PHONE_NUMBER] Date [DATE] Inv…" at bounding box center [613, 277] width 1152 height 446
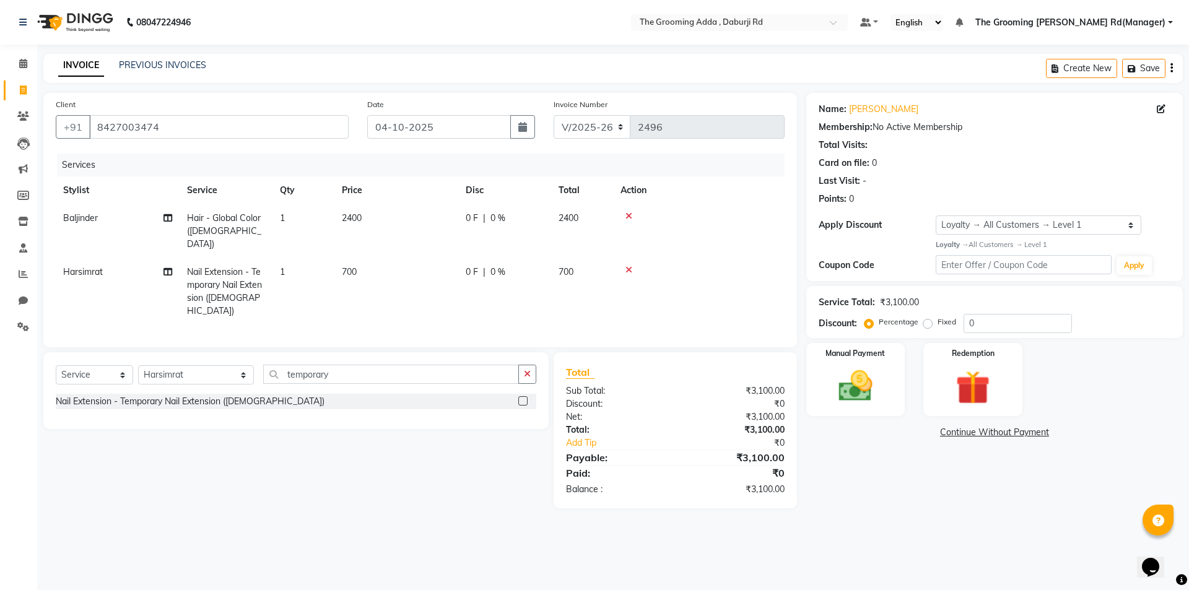
click at [367, 258] on td "700" at bounding box center [396, 291] width 124 height 67
select select "79350"
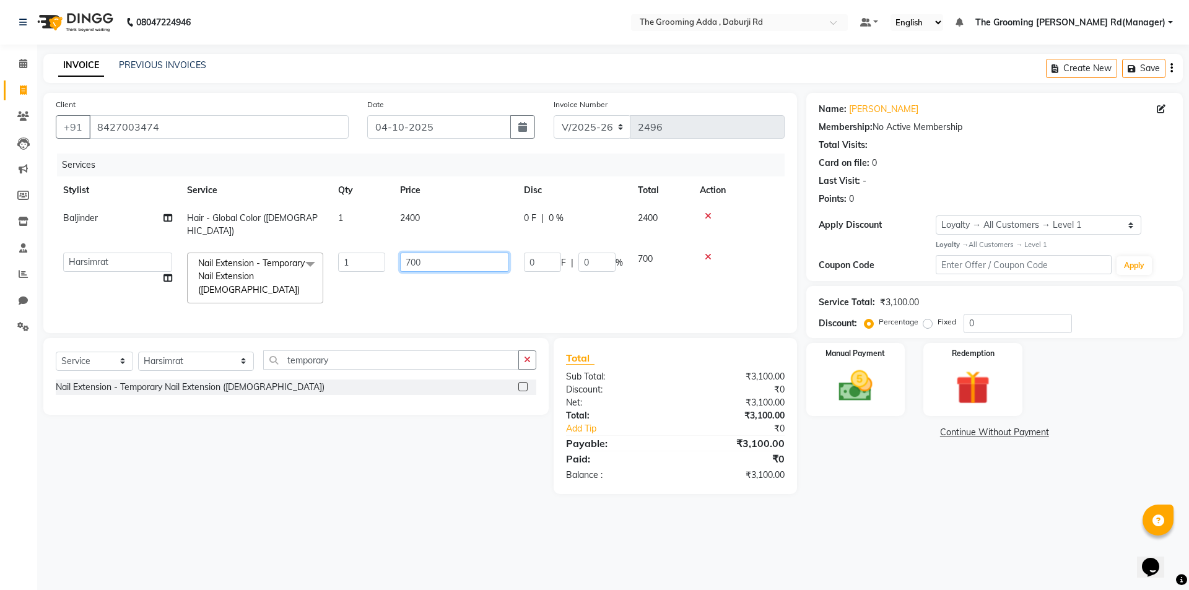
click at [407, 253] on input "700" at bounding box center [454, 262] width 109 height 19
type input "600"
click at [396, 439] on div "Select Service Product Membership Package Voucher Prepaid Gift Card Select Styl…" at bounding box center [291, 416] width 515 height 156
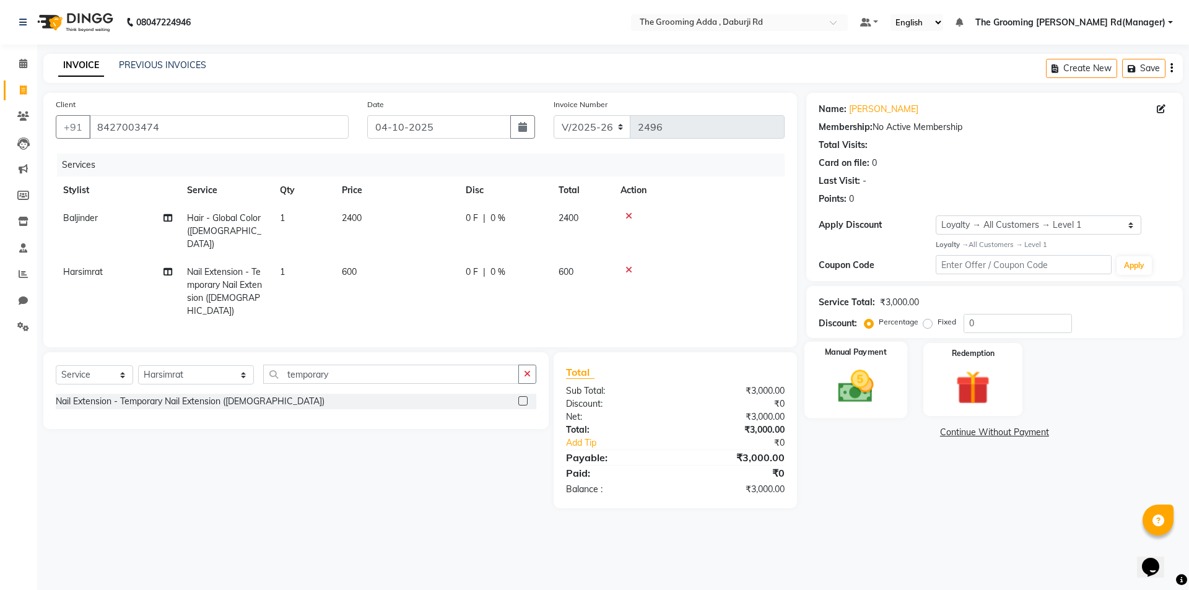
click at [869, 390] on img at bounding box center [856, 386] width 58 height 41
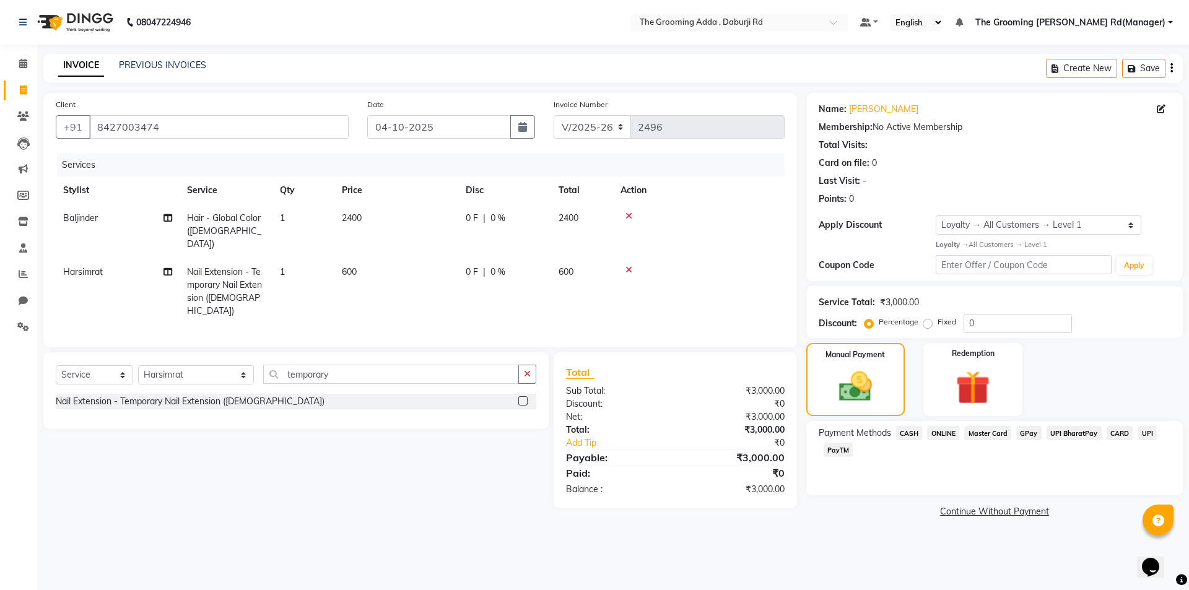
click at [907, 429] on span "CASH" at bounding box center [909, 433] width 27 height 14
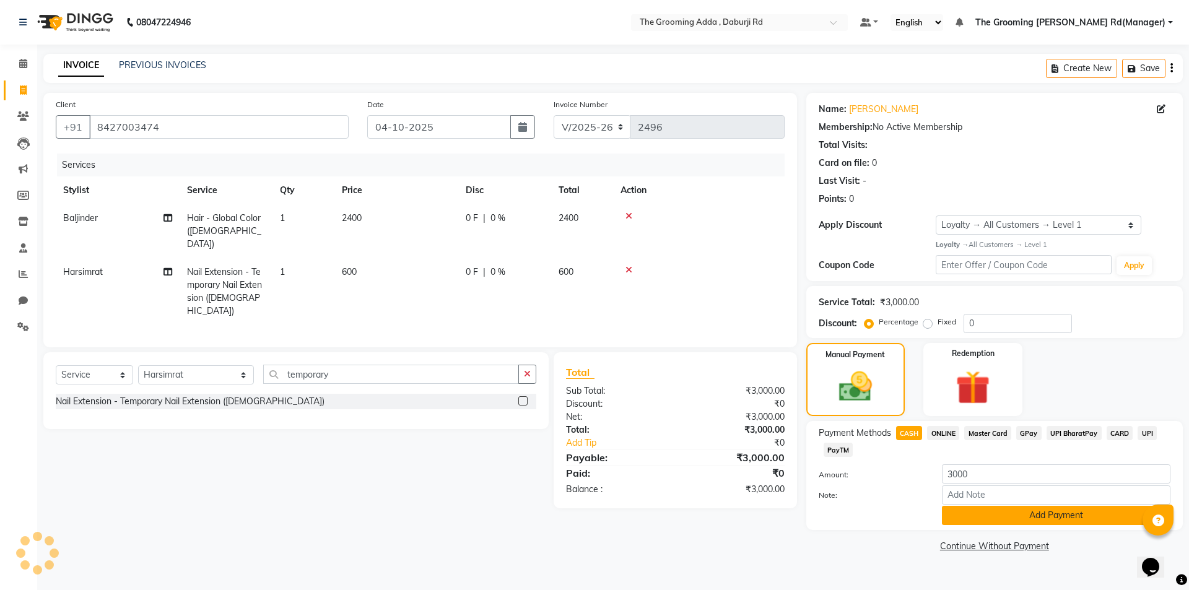
click at [953, 516] on button "Add Payment" at bounding box center [1056, 515] width 228 height 19
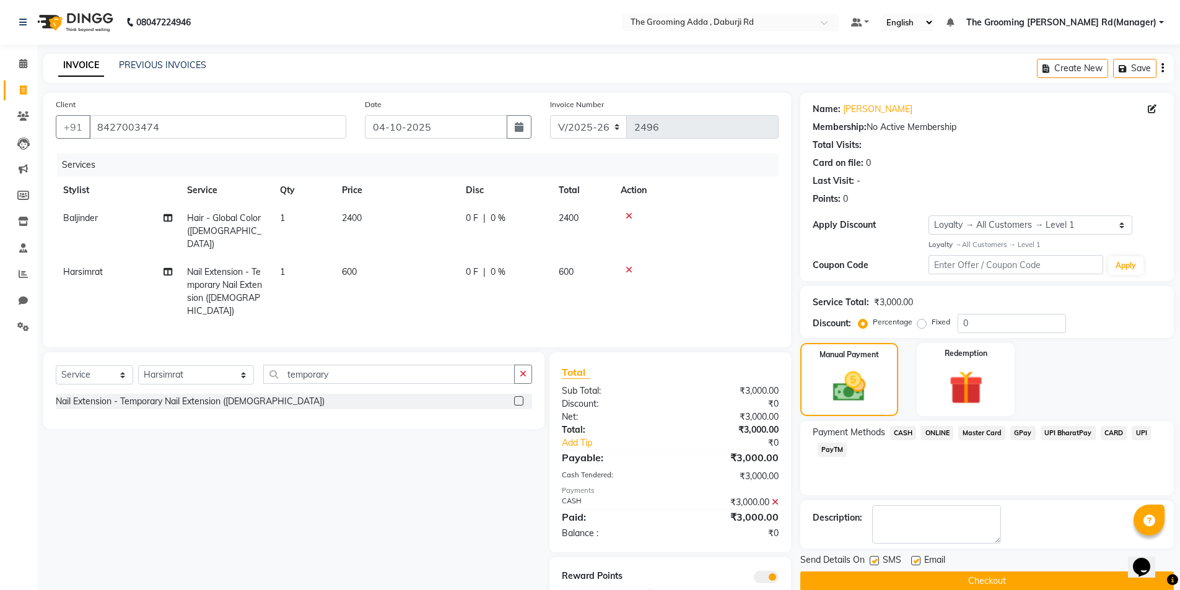
click at [918, 562] on label at bounding box center [915, 560] width 9 height 9
click at [918, 562] on input "checkbox" at bounding box center [915, 561] width 8 height 8
checkbox input "false"
click at [877, 565] on label at bounding box center [873, 560] width 9 height 9
click at [877, 565] on input "checkbox" at bounding box center [873, 561] width 8 height 8
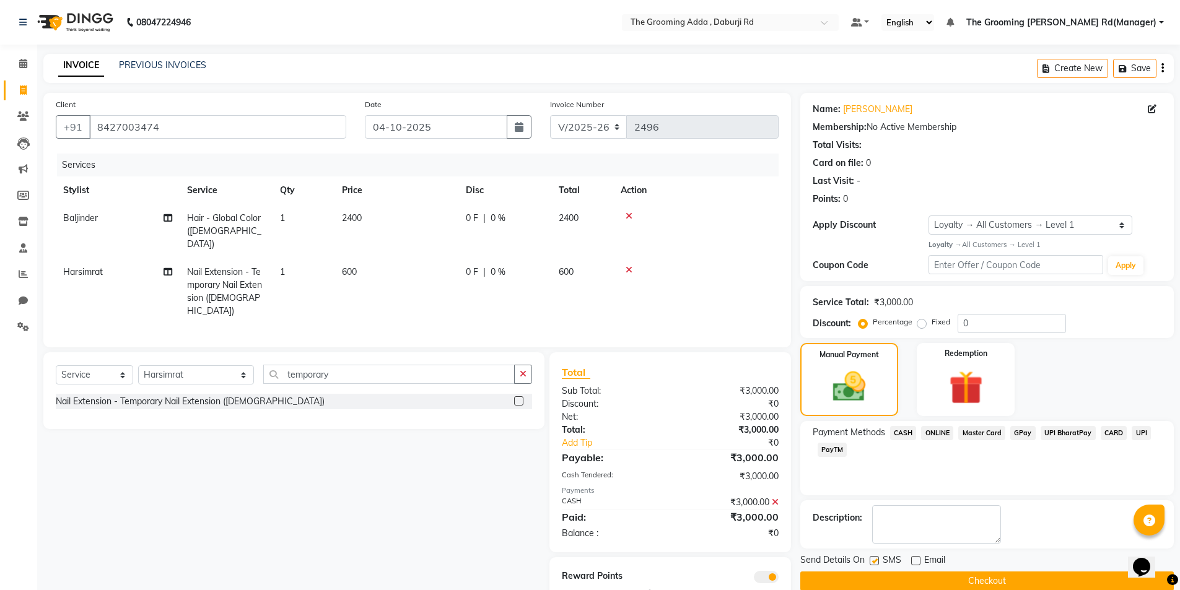
checkbox input "false"
click at [876, 579] on button "Checkout" at bounding box center [986, 580] width 373 height 19
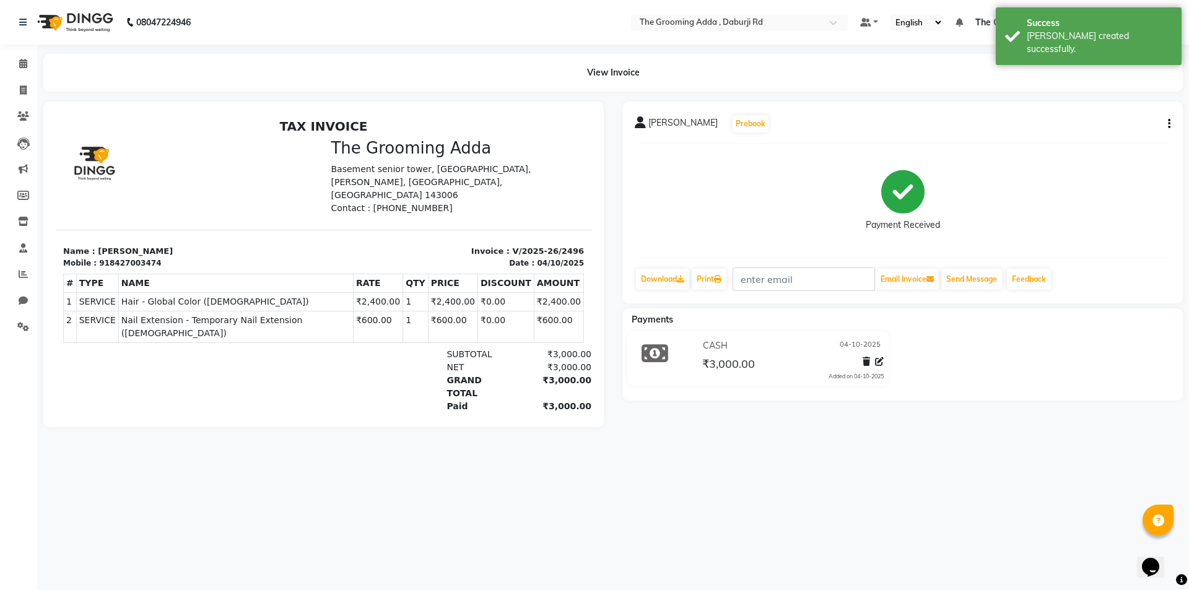
select select "service"
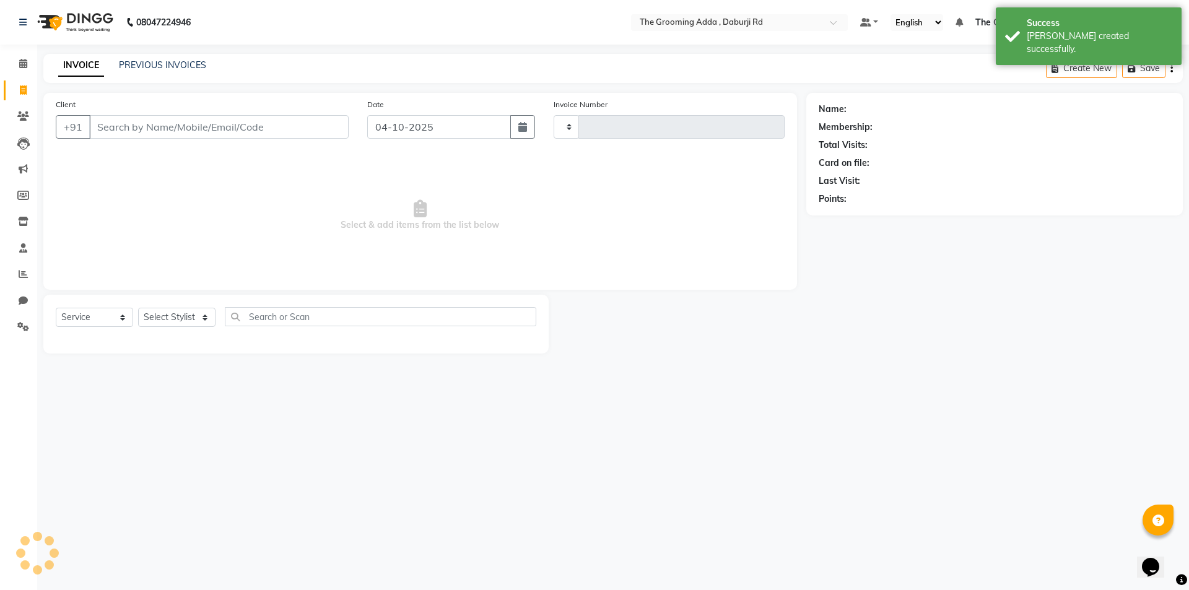
type input "2497"
select select "8001"
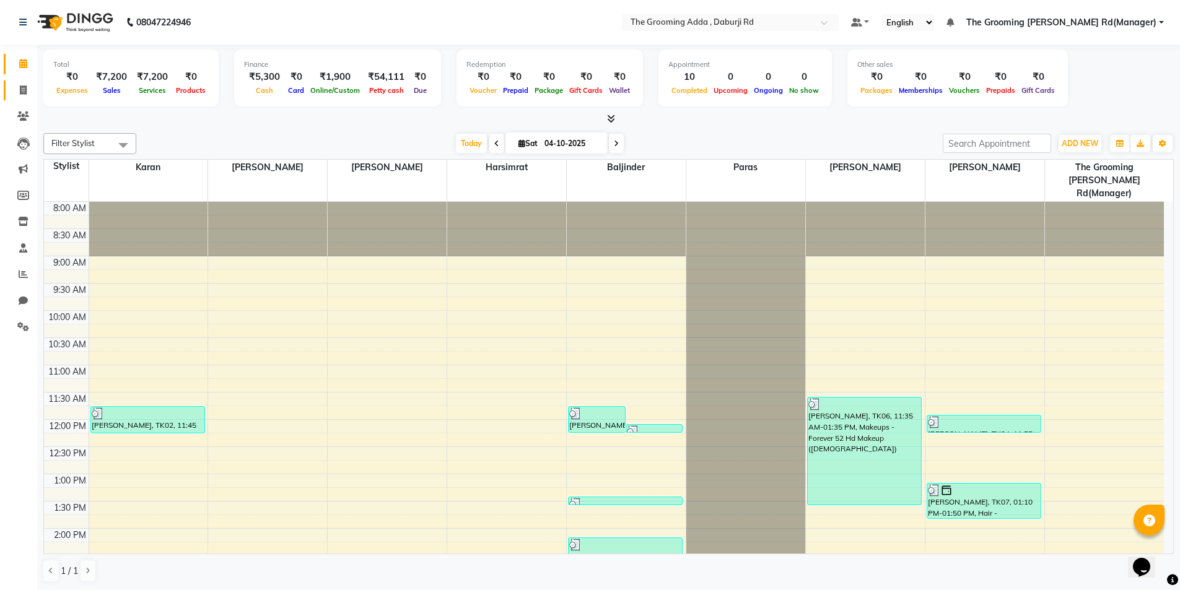
click at [28, 82] on link "Invoice" at bounding box center [19, 90] width 30 height 20
select select "service"
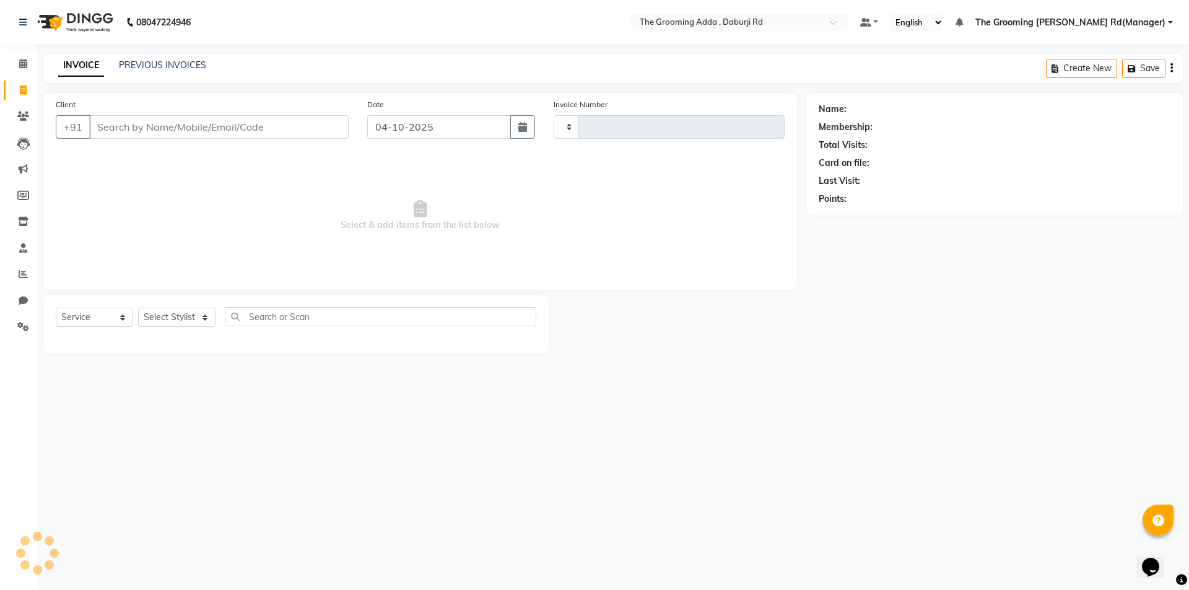
click at [141, 133] on input "Client" at bounding box center [218, 127] width 259 height 24
type input "2497"
type input "9814203529"
select select "8001"
type input "9814203529"
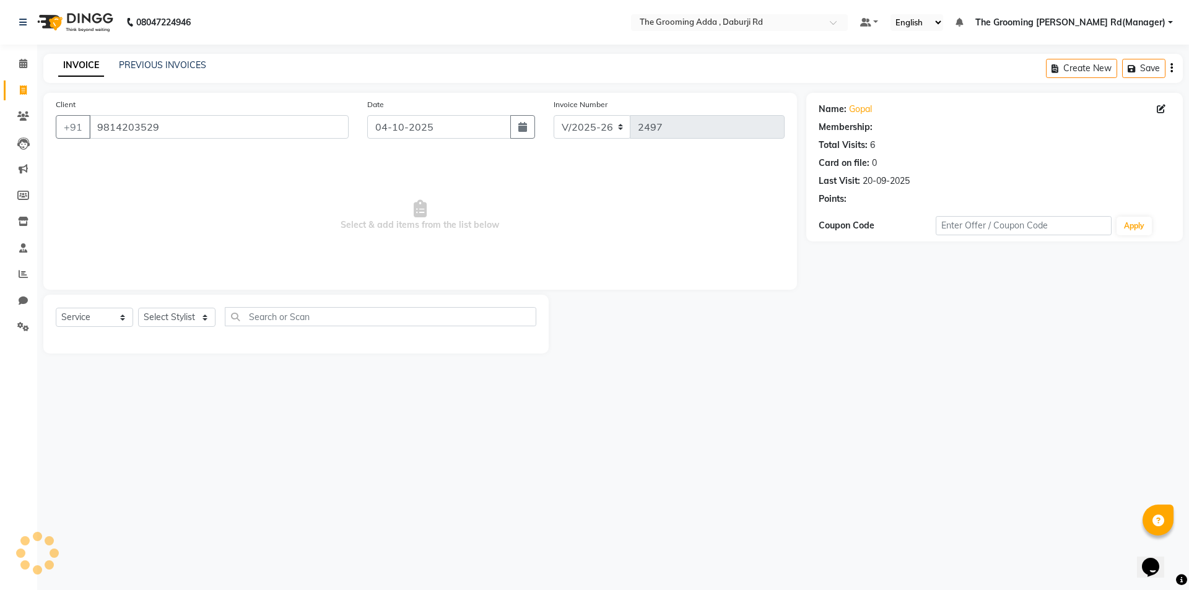
select select "1: Object"
click at [167, 313] on select "Select Stylist [PERSON_NAME] [PERSON_NAME] [PERSON_NAME] [PERSON_NAME] [PERSON_…" at bounding box center [196, 317] width 116 height 19
select select "79355"
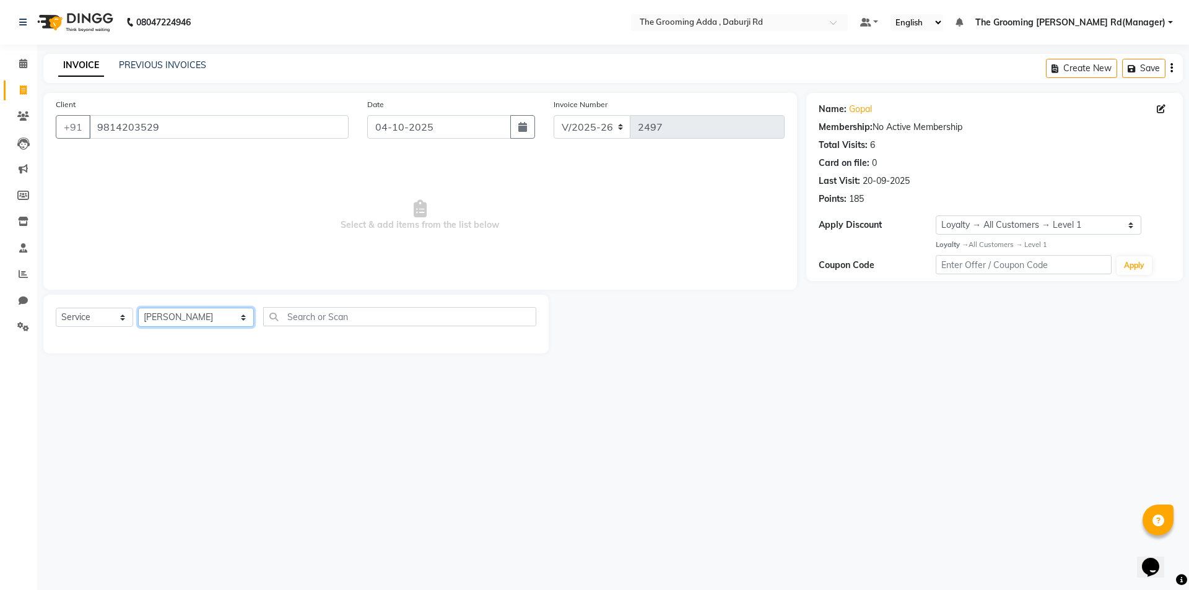
click at [138, 308] on select "Select Stylist [PERSON_NAME] [PERSON_NAME] [PERSON_NAME] [PERSON_NAME] [PERSON_…" at bounding box center [196, 317] width 116 height 19
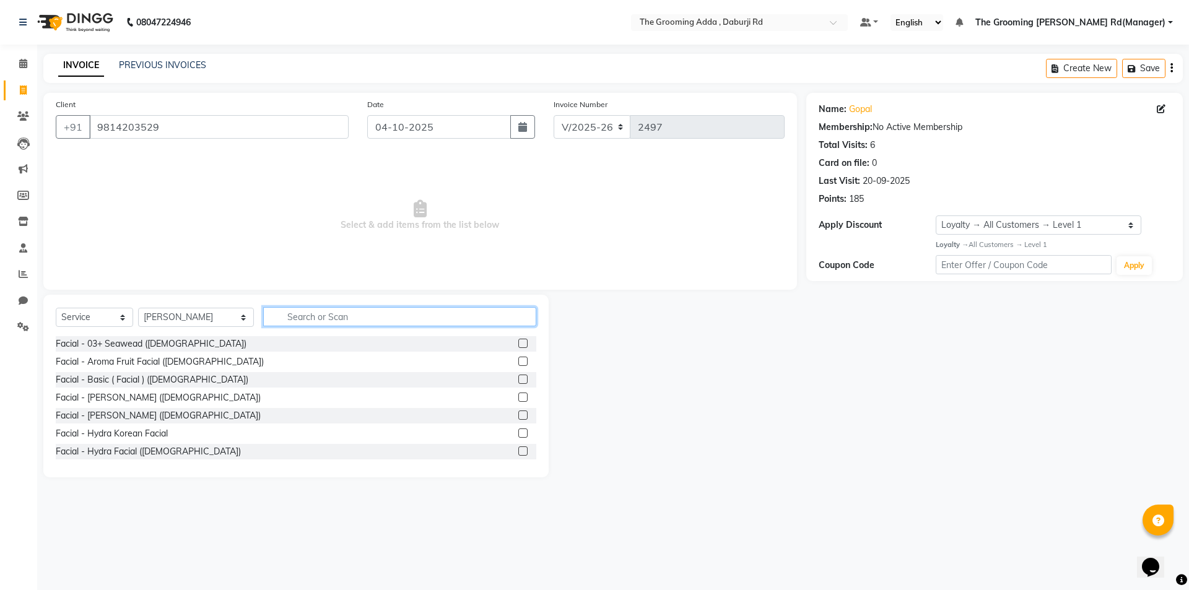
click at [284, 316] on input "text" at bounding box center [399, 316] width 273 height 19
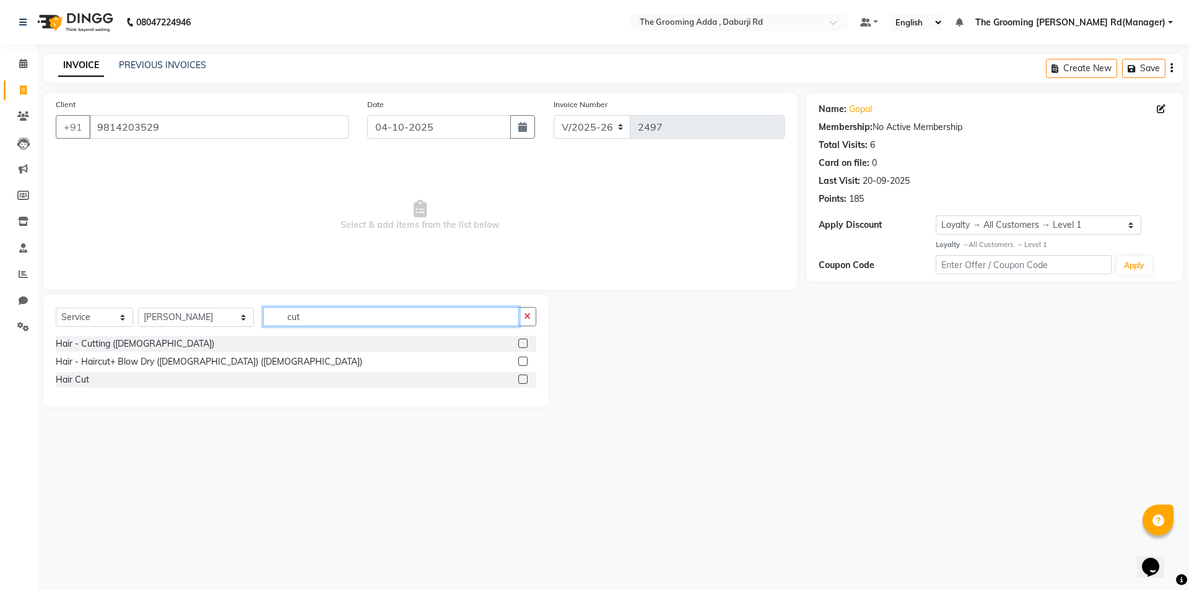
type input "cut"
click at [527, 344] on label at bounding box center [522, 343] width 9 height 9
click at [526, 344] on input "checkbox" at bounding box center [522, 344] width 8 height 8
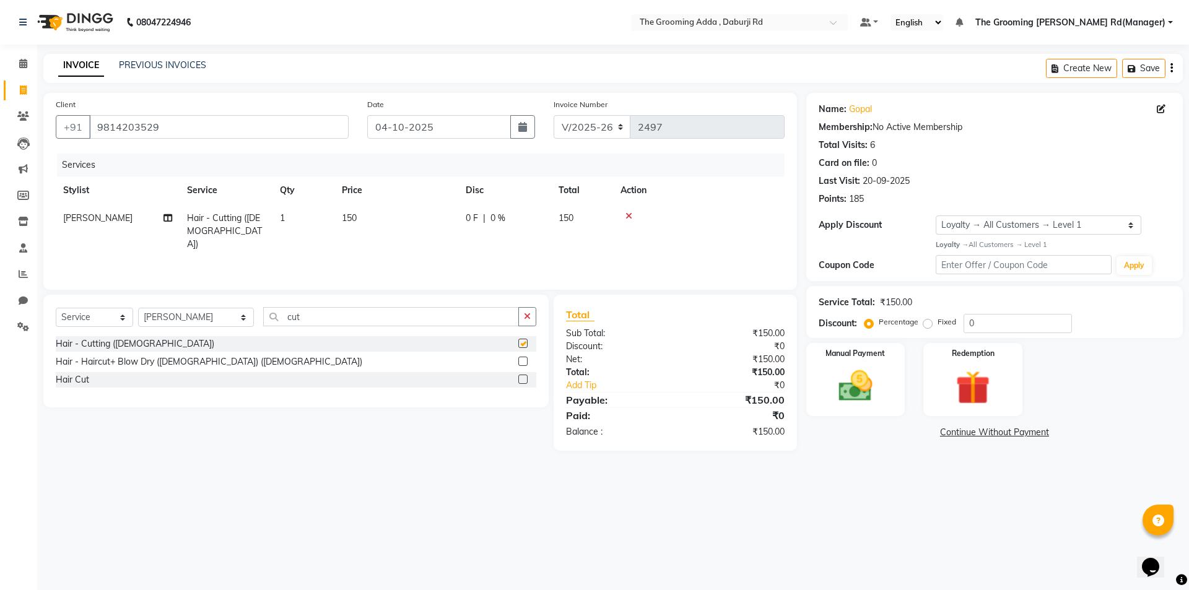
click at [524, 344] on label at bounding box center [522, 343] width 9 height 9
click at [524, 344] on input "checkbox" at bounding box center [522, 344] width 8 height 8
checkbox input "false"
drag, startPoint x: 403, startPoint y: 319, endPoint x: 173, endPoint y: 329, distance: 230.5
click at [173, 329] on div "Select Service Product Membership Package Voucher Prepaid Gift Card Select Styl…" at bounding box center [296, 321] width 480 height 29
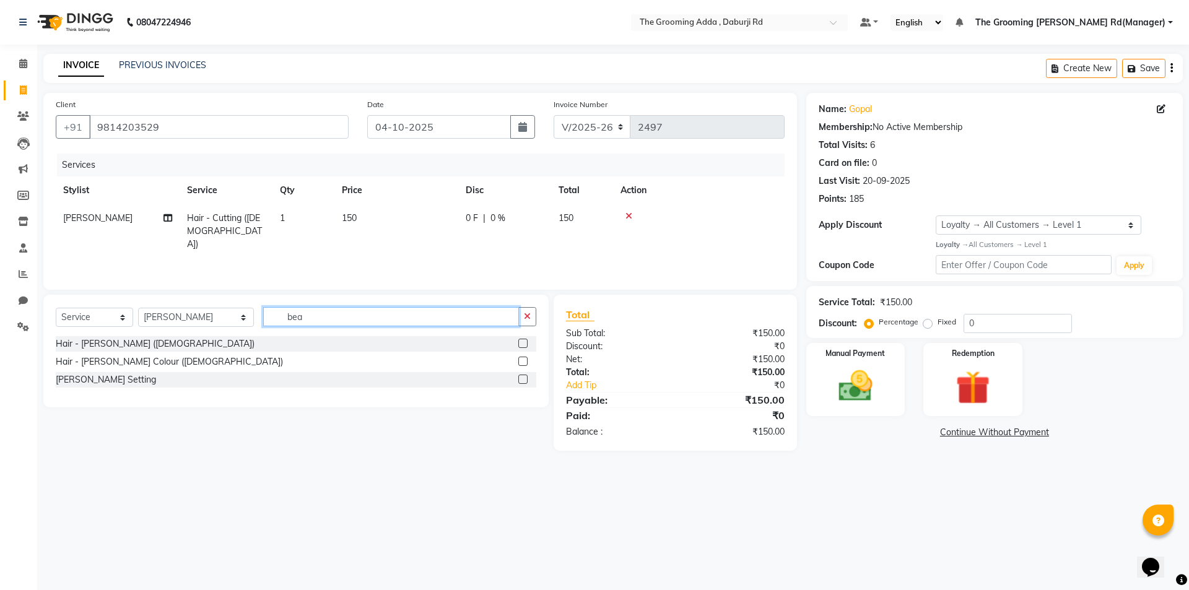
type input "bea"
click at [521, 342] on label at bounding box center [522, 343] width 9 height 9
click at [521, 342] on input "checkbox" at bounding box center [522, 344] width 8 height 8
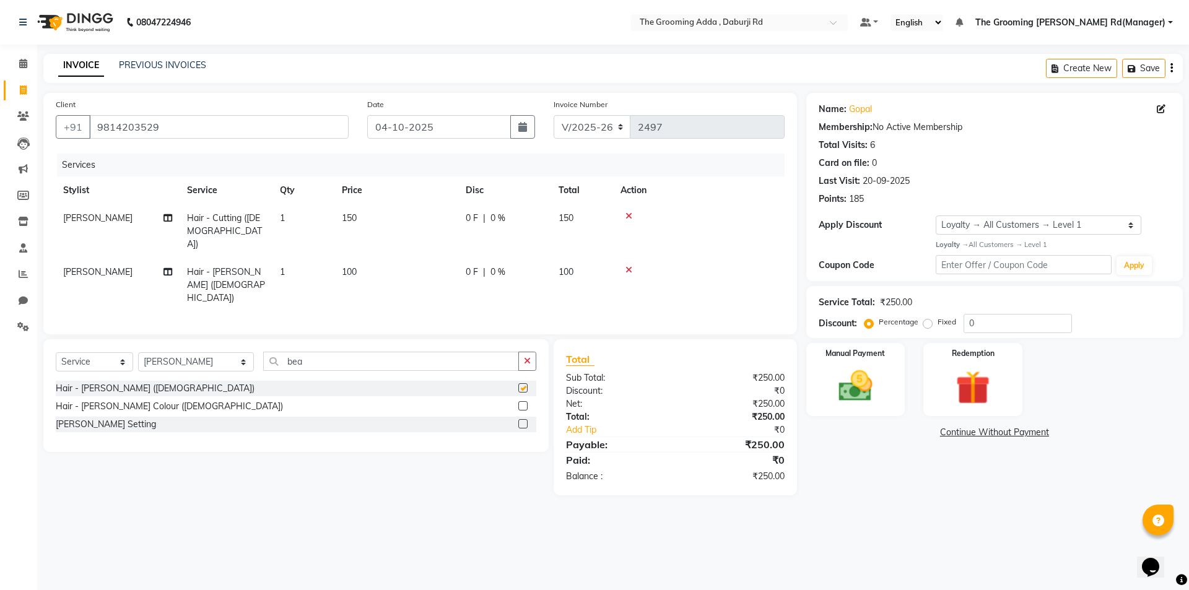
checkbox input "false"
